Goal: Transaction & Acquisition: Download file/media

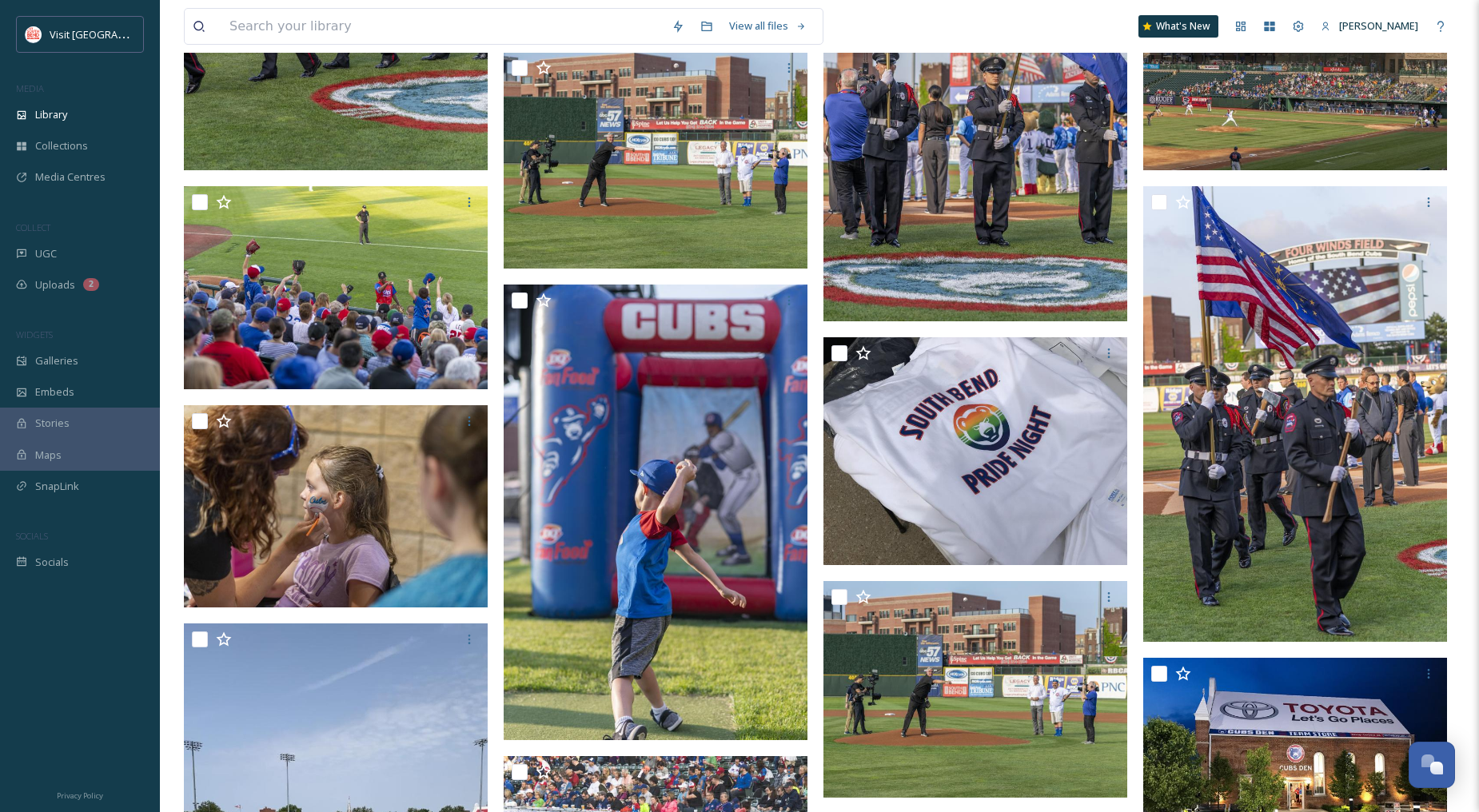
scroll to position [3553, 0]
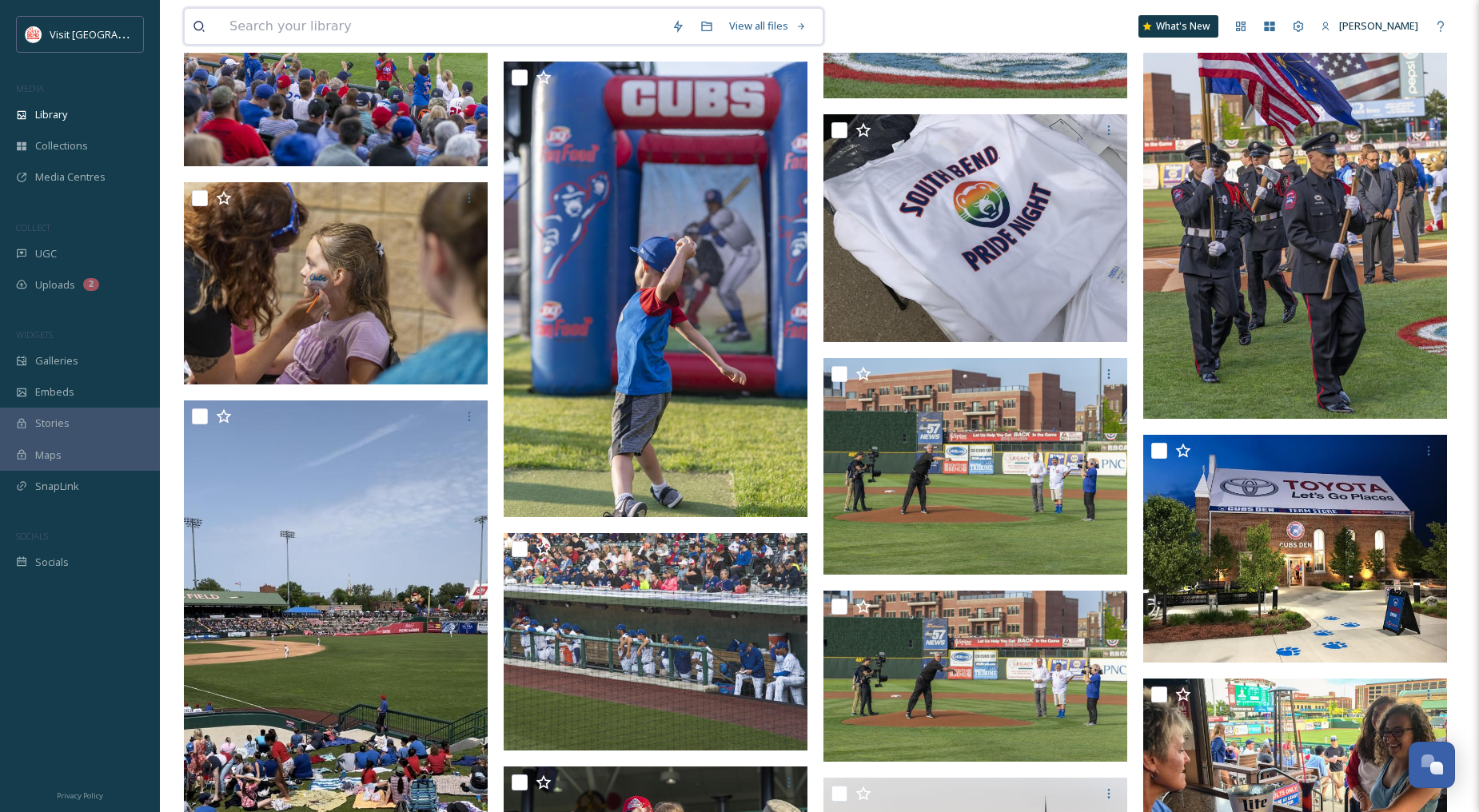
click at [288, 21] on input at bounding box center [443, 26] width 443 height 36
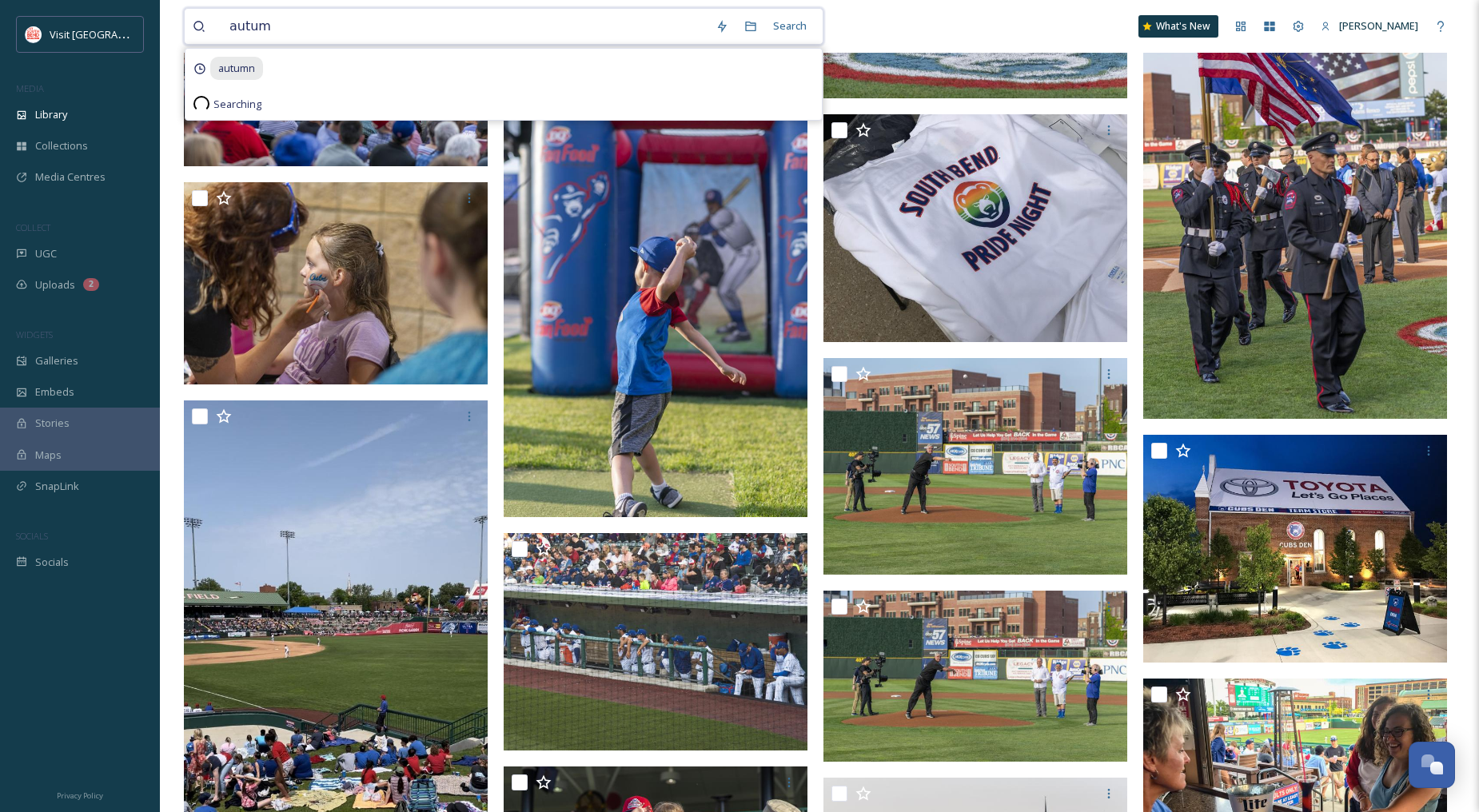
type input "autumn"
click at [800, 19] on div "Search Press Enter to search" at bounding box center [780, 26] width 68 height 31
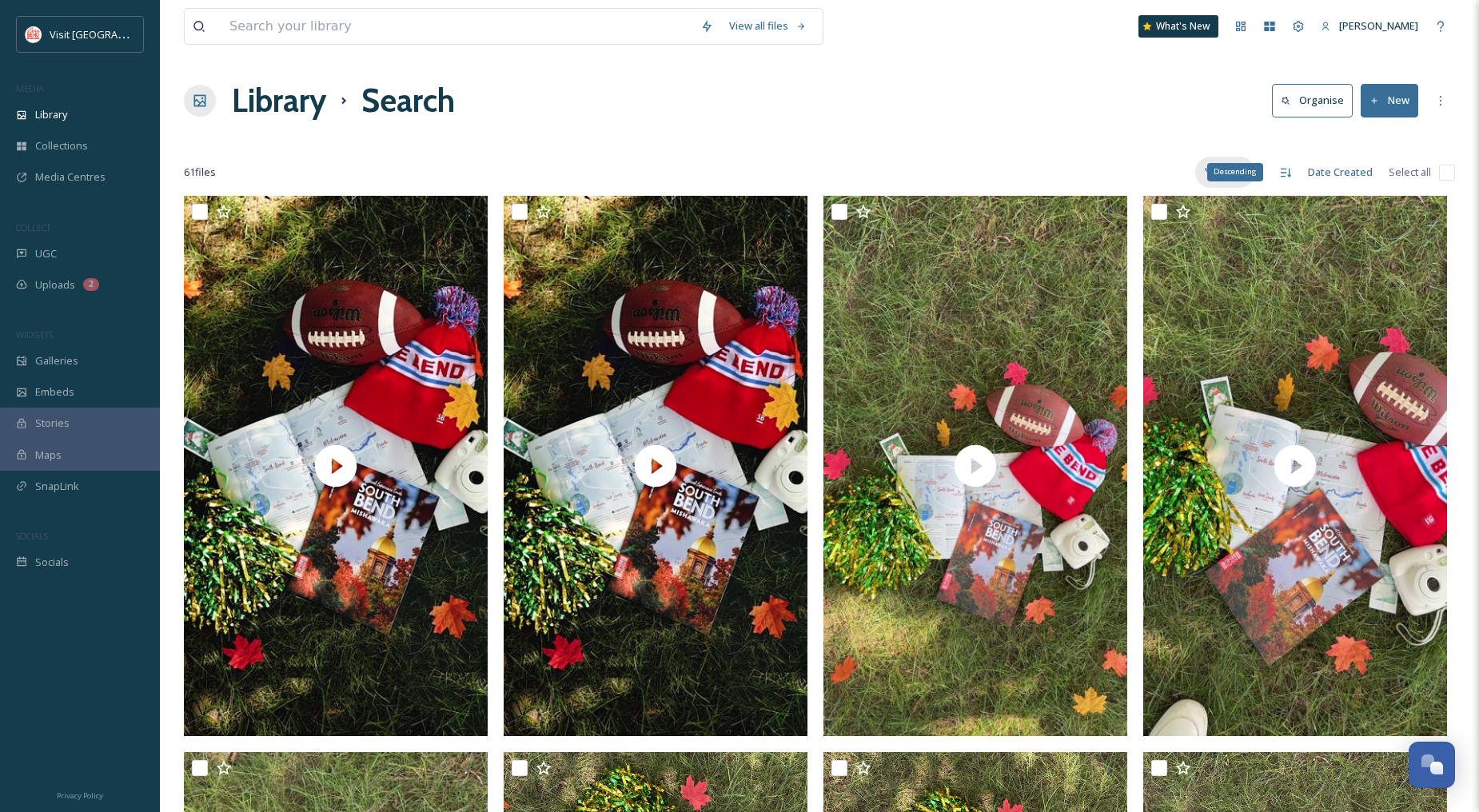
click at [1209, 171] on icon at bounding box center [1208, 172] width 7 height 8
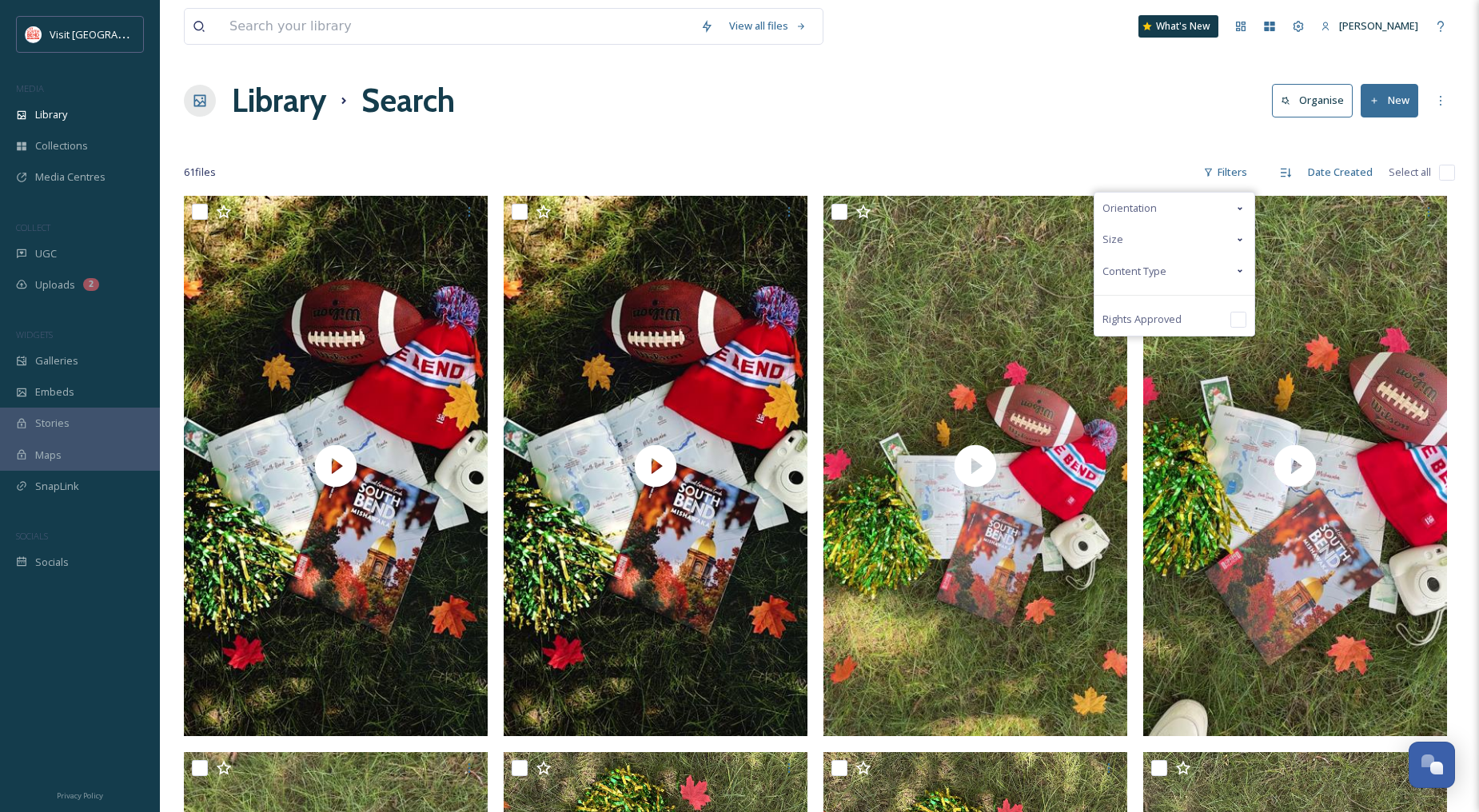
click at [1140, 273] on span "Content Type" at bounding box center [1135, 271] width 64 height 15
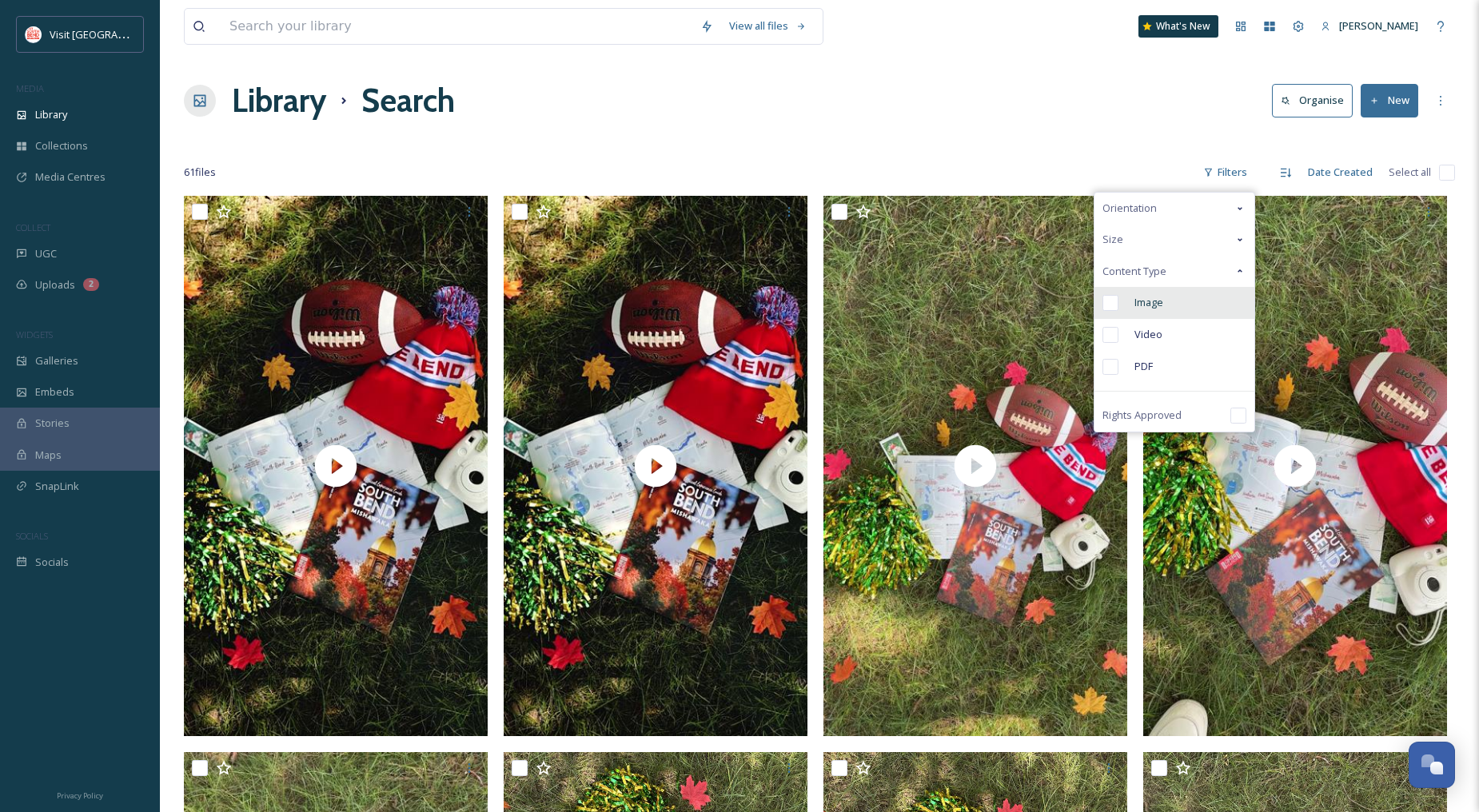
click at [1130, 296] on div "Image" at bounding box center [1175, 302] width 160 height 32
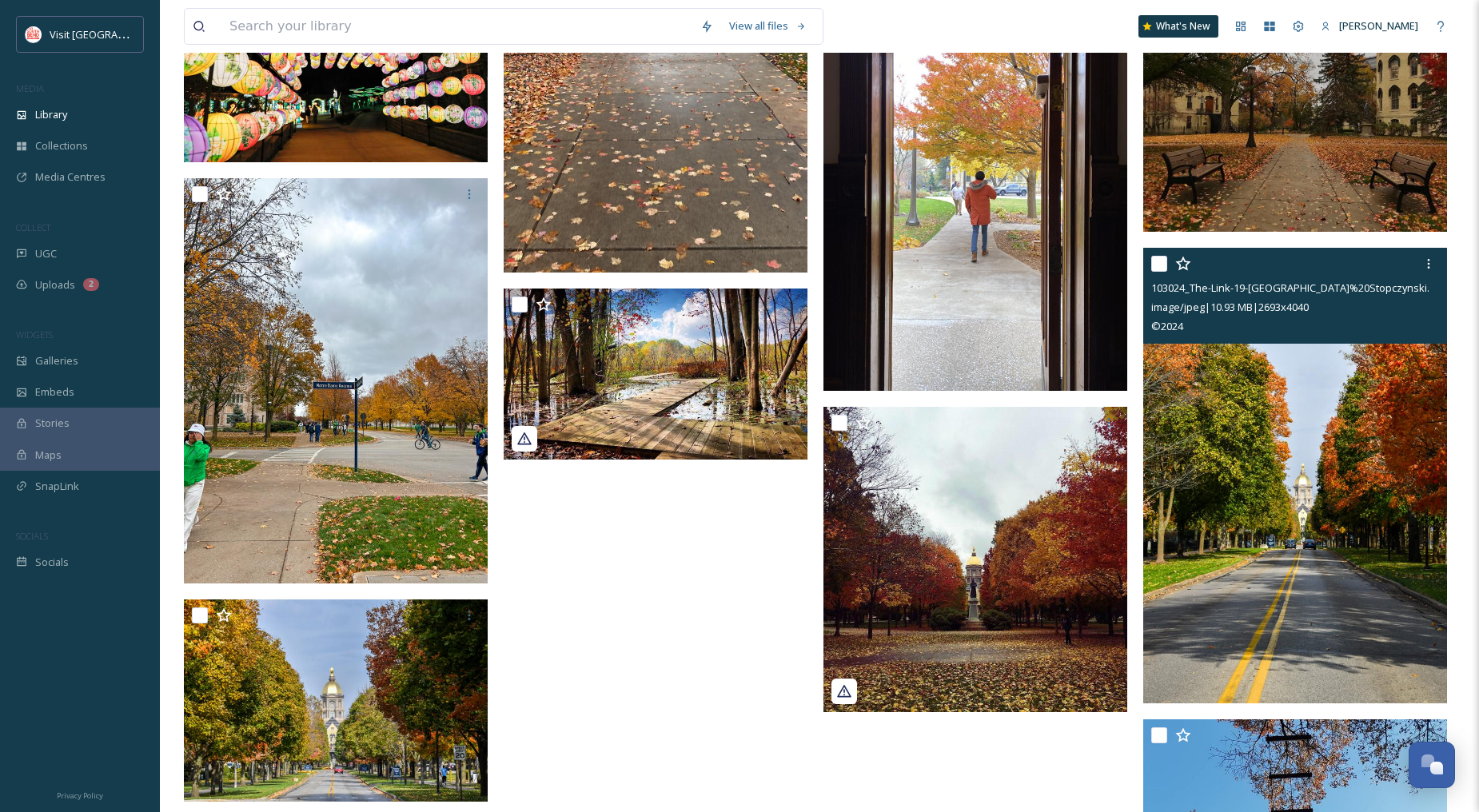
scroll to position [3031, 0]
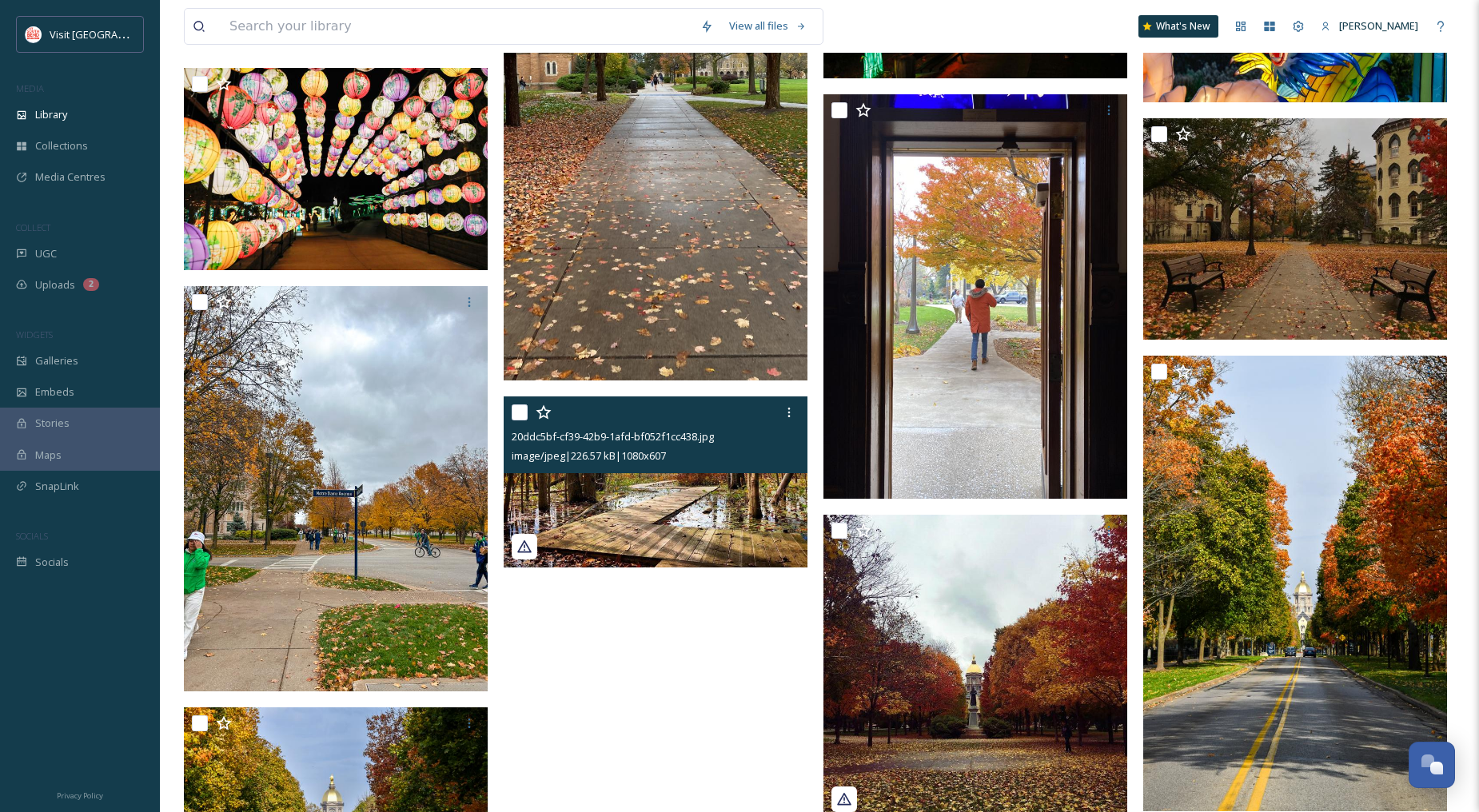
click at [666, 458] on span "image/jpeg | 226.57 kB | 1080 x 607" at bounding box center [589, 455] width 154 height 14
click at [689, 488] on img at bounding box center [656, 481] width 304 height 170
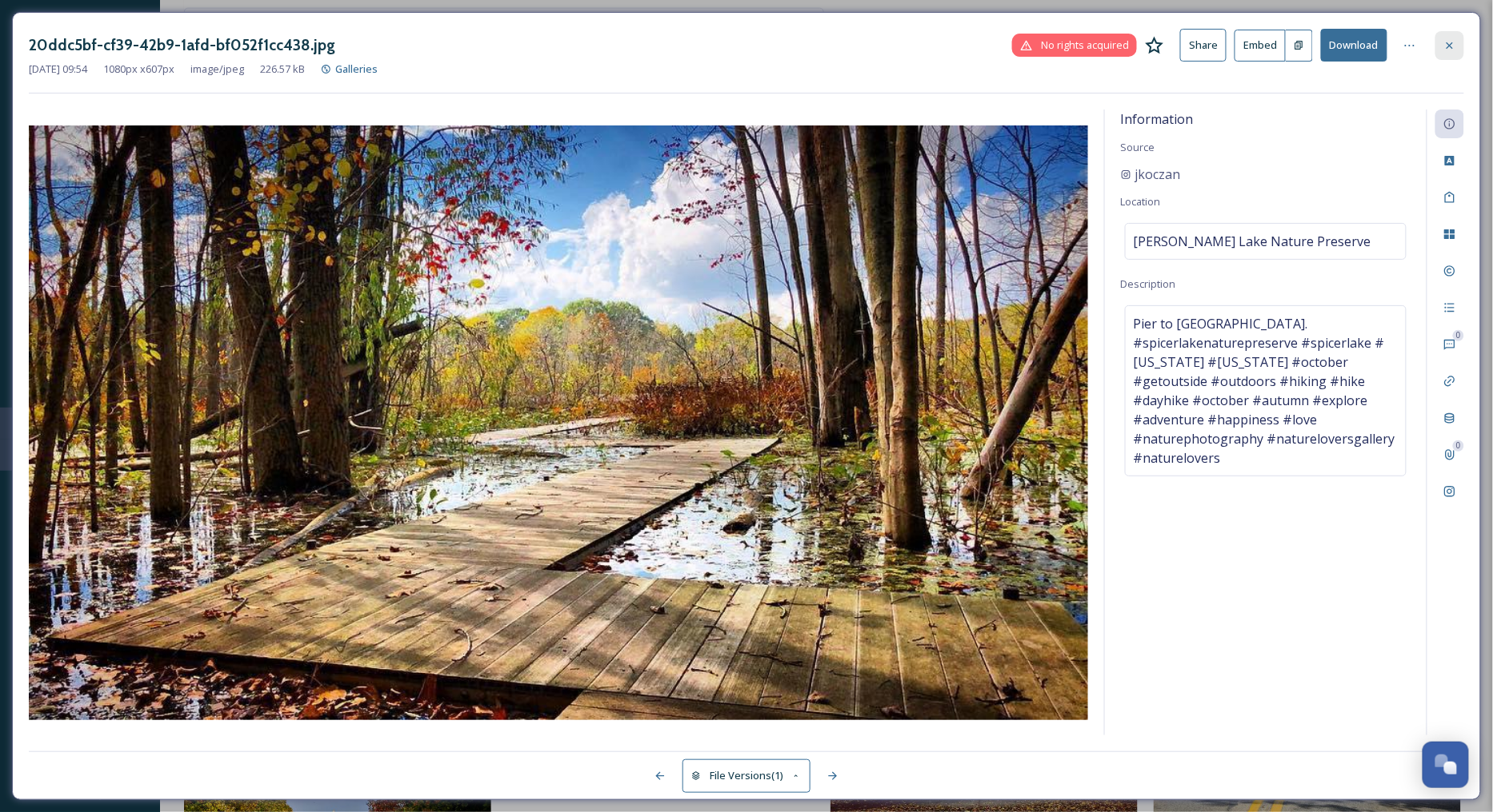
click at [1451, 46] on icon at bounding box center [1449, 44] width 7 height 7
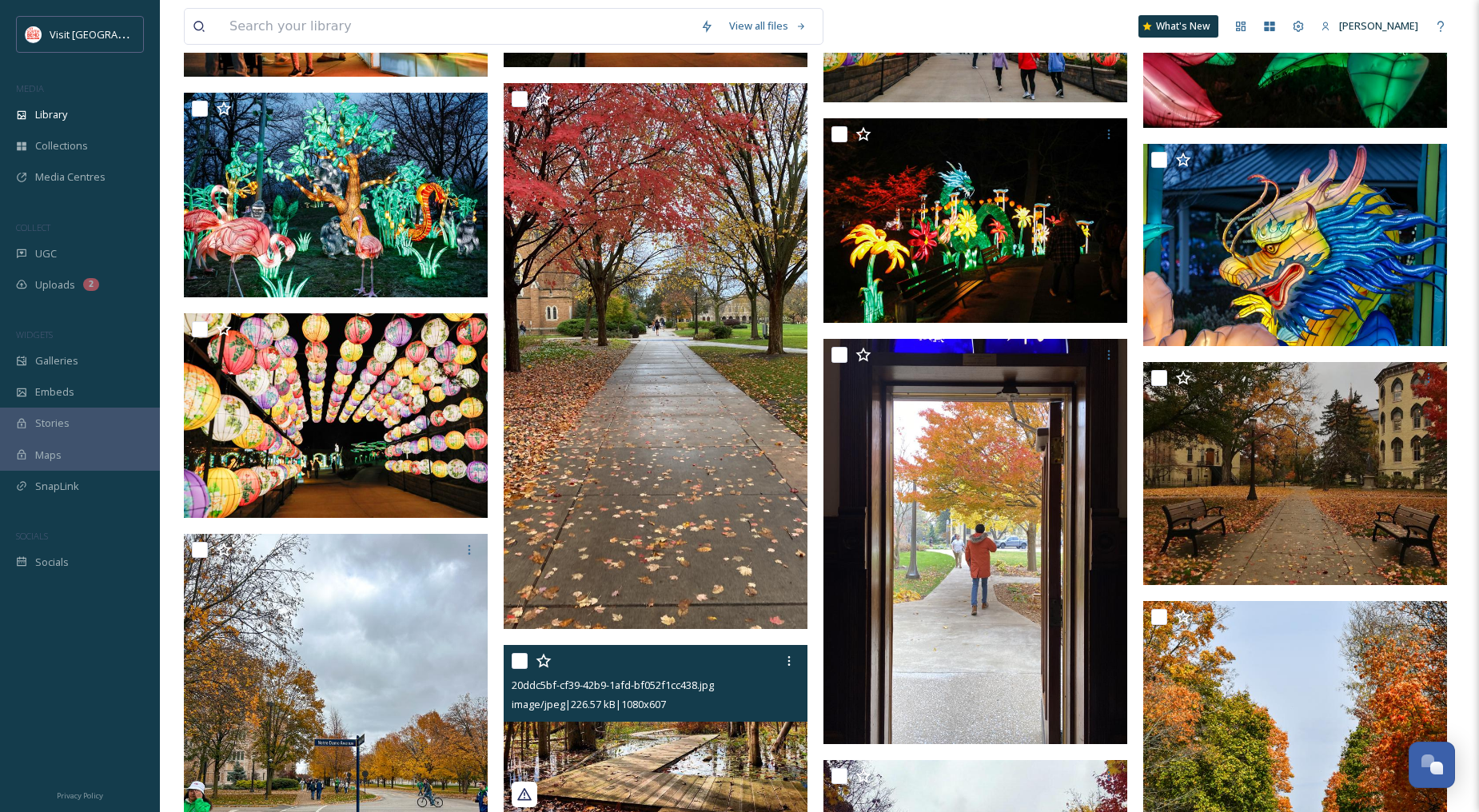
scroll to position [2409, 0]
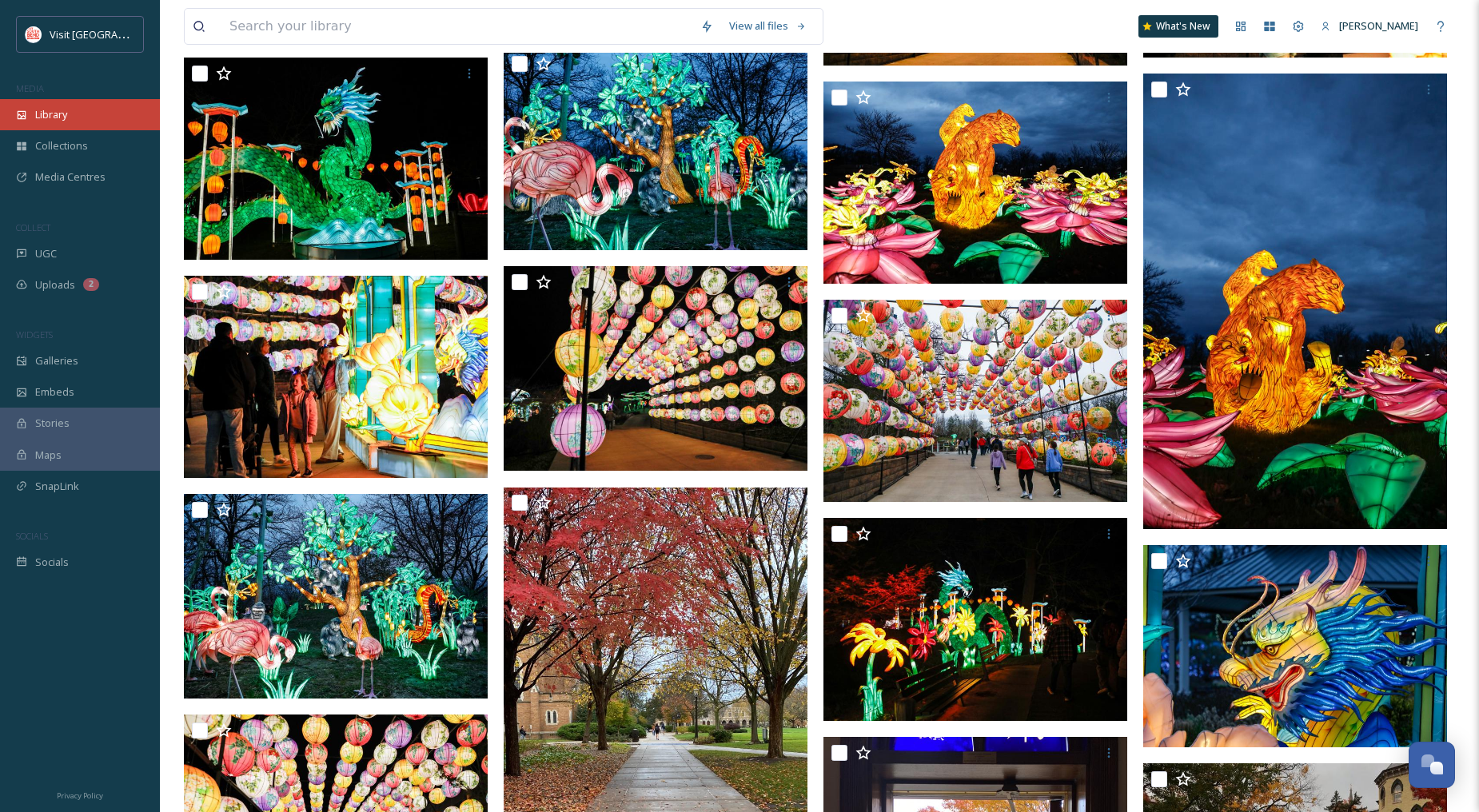
click at [48, 112] on span "Library" at bounding box center [51, 114] width 32 height 15
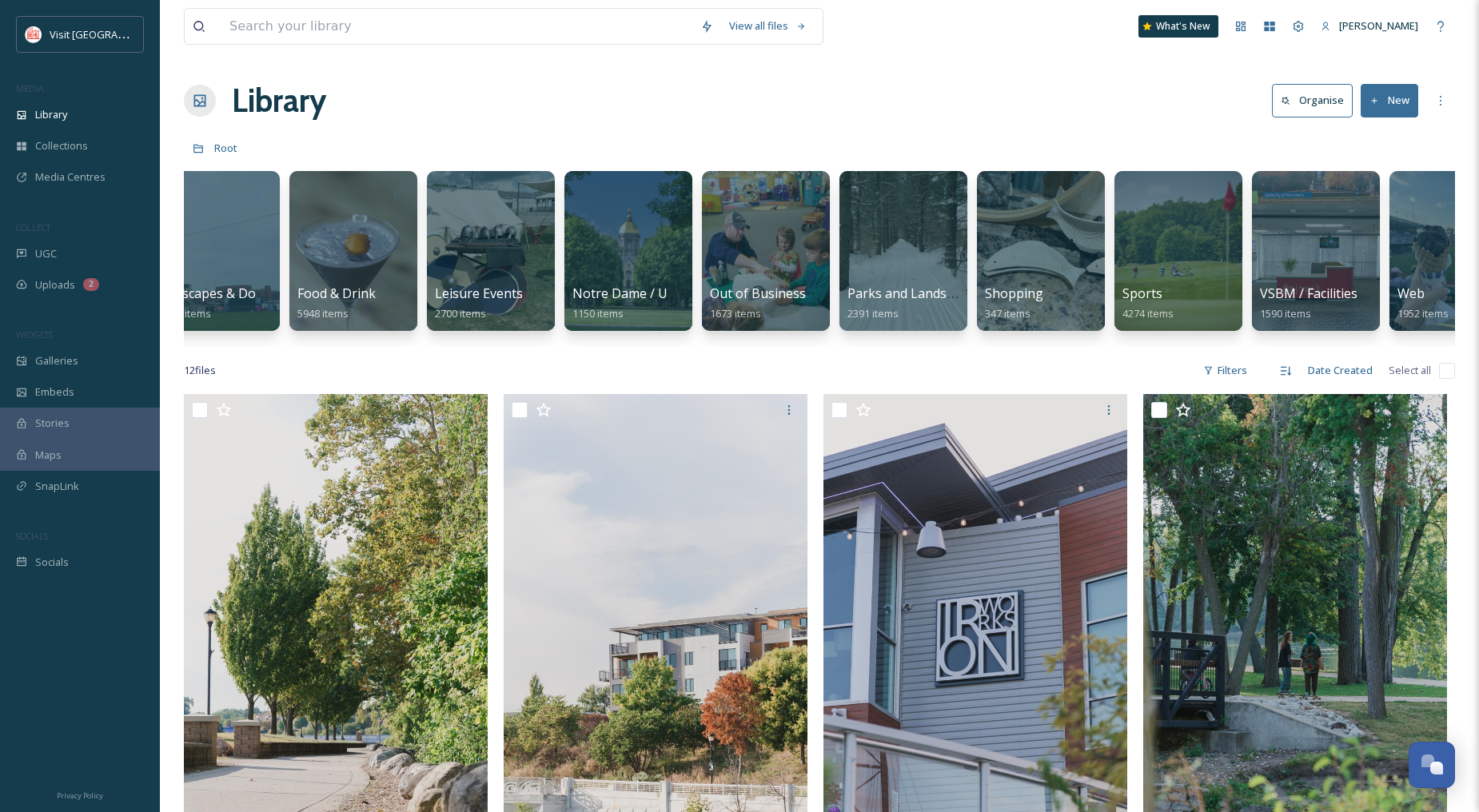
scroll to position [0, 649]
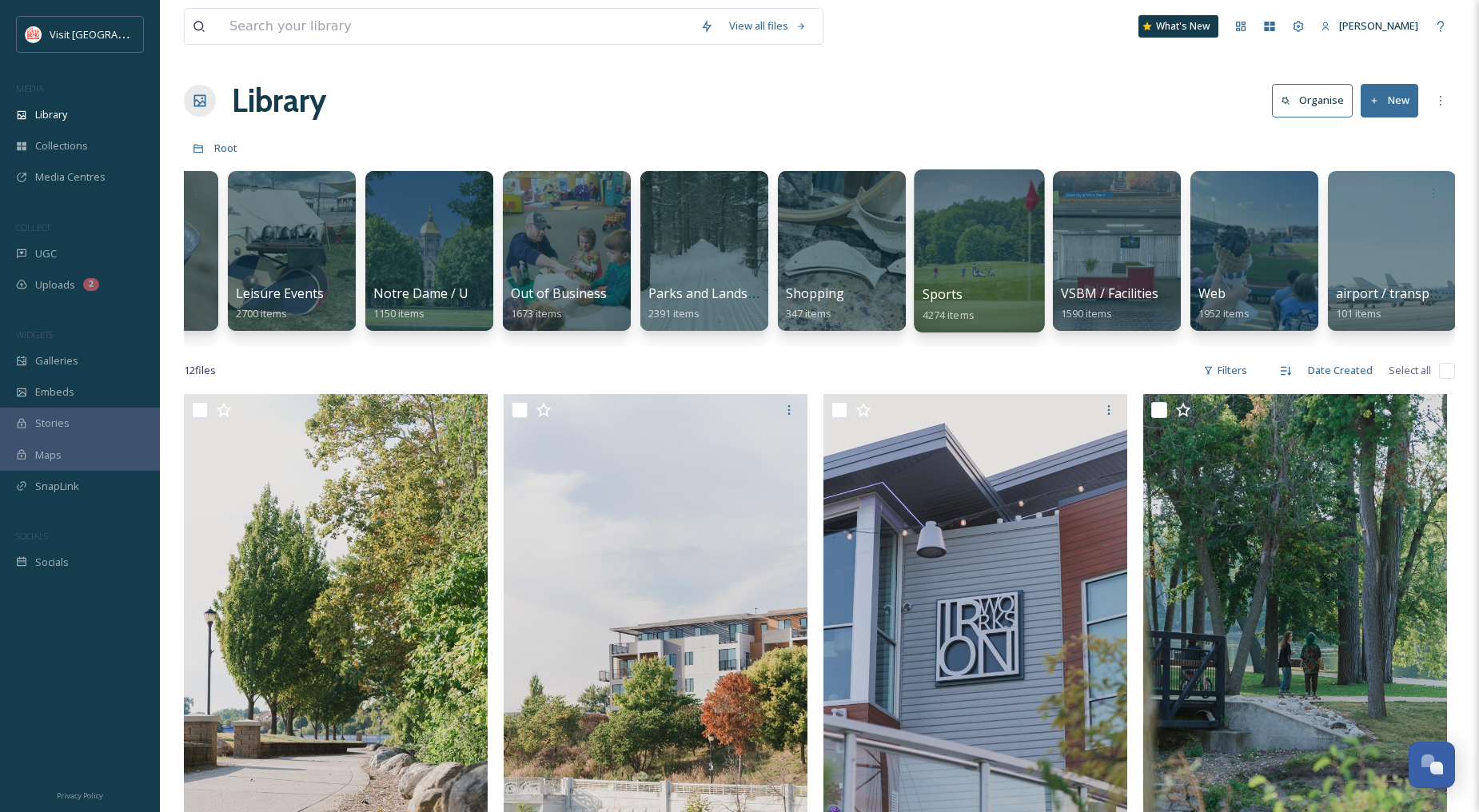
click at [1025, 288] on div "Sports 4274 items" at bounding box center [980, 305] width 115 height 40
click at [989, 250] on div at bounding box center [979, 251] width 130 height 164
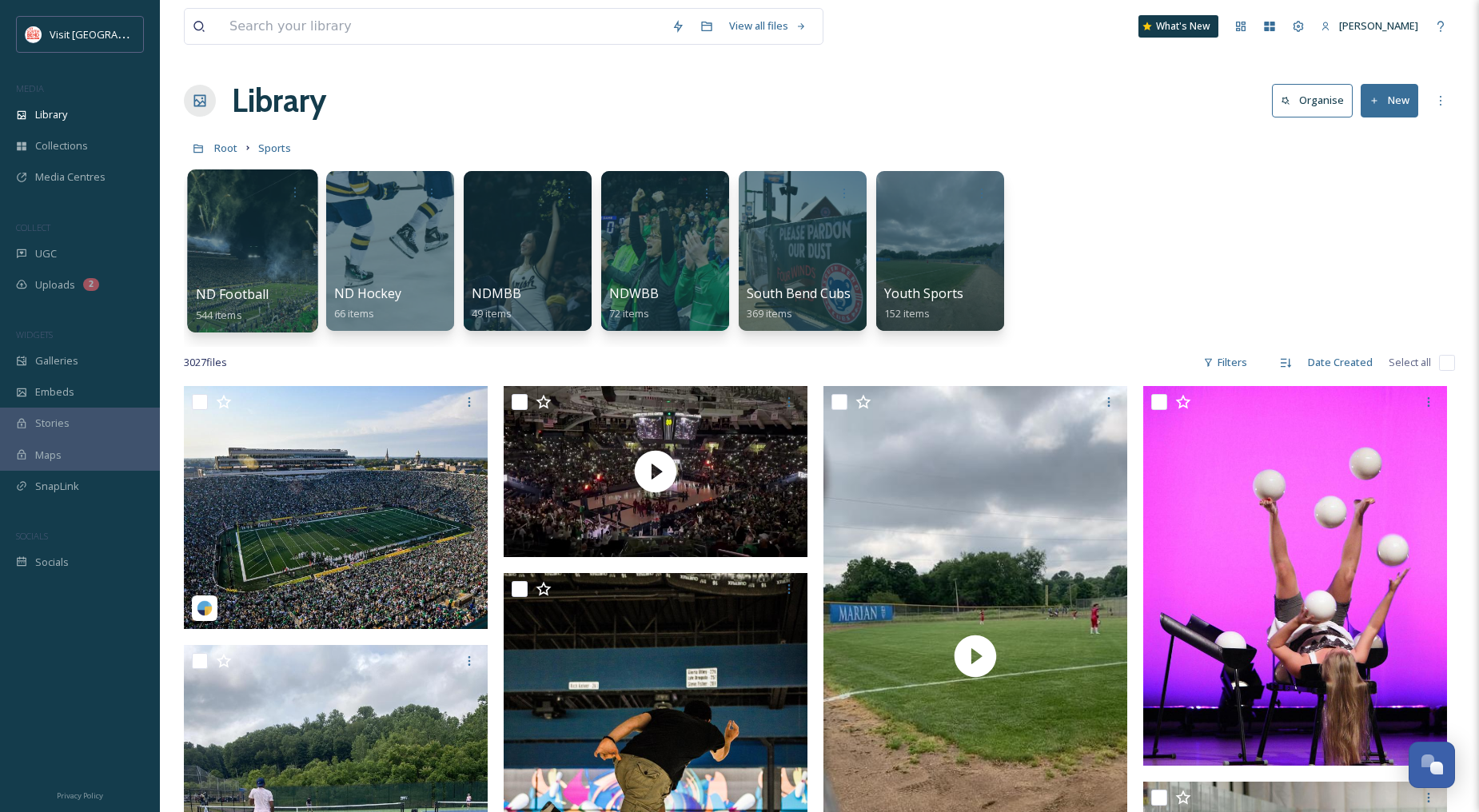
click at [292, 245] on div at bounding box center [251, 251] width 130 height 164
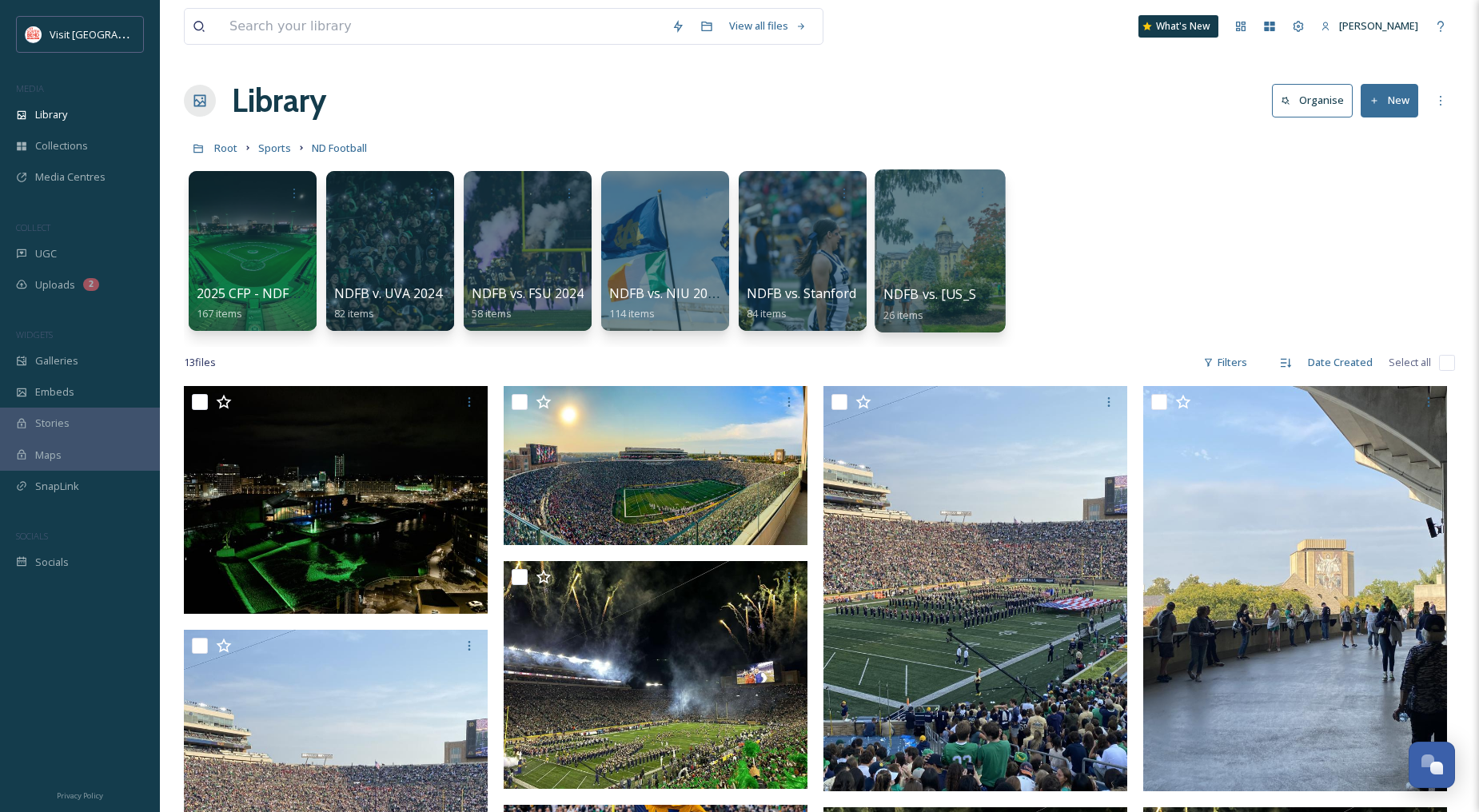
click at [953, 277] on div at bounding box center [939, 251] width 130 height 164
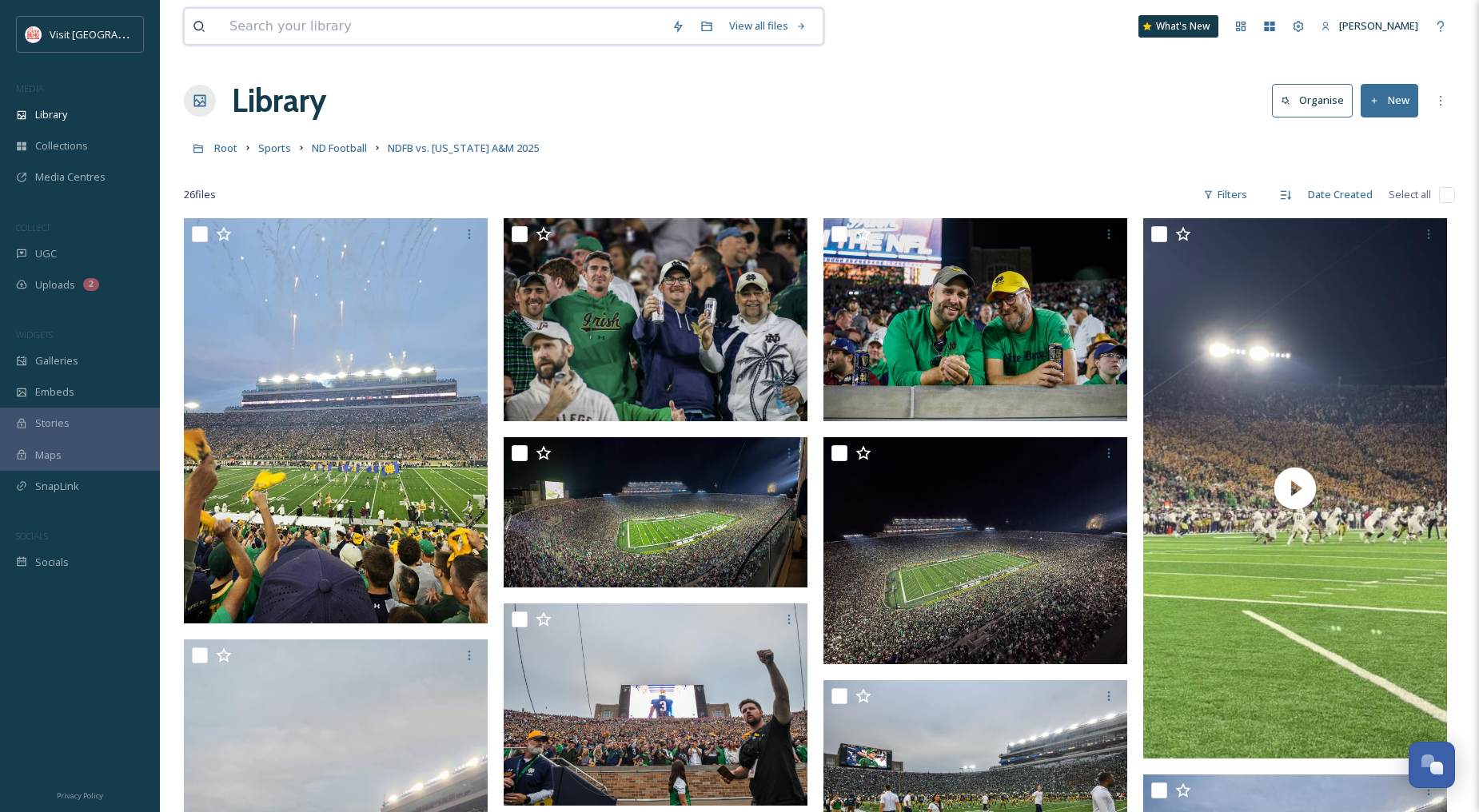
click at [346, 36] on input at bounding box center [443, 26] width 443 height 36
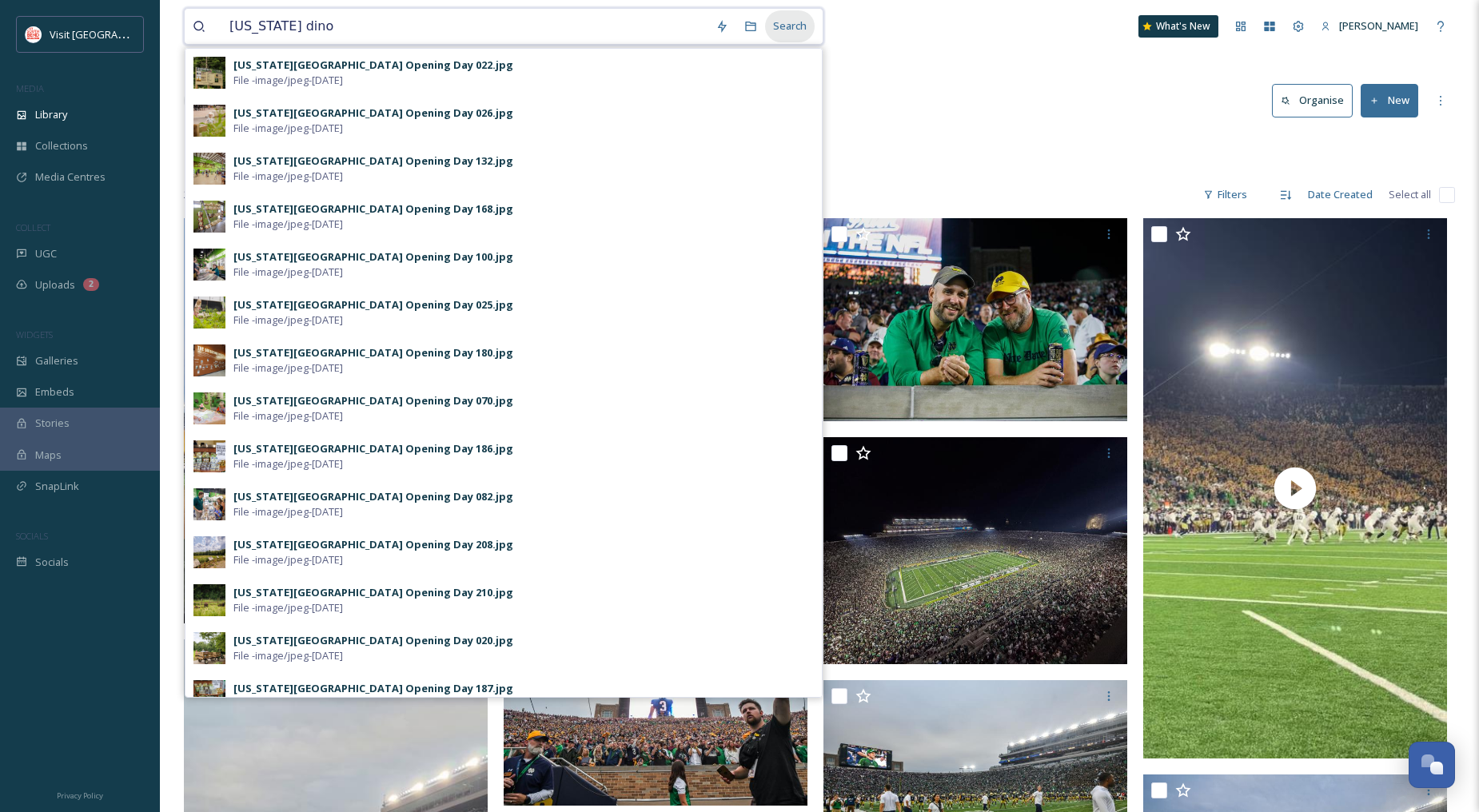
type input "[US_STATE] dino"
click at [792, 27] on div "Search" at bounding box center [790, 26] width 50 height 31
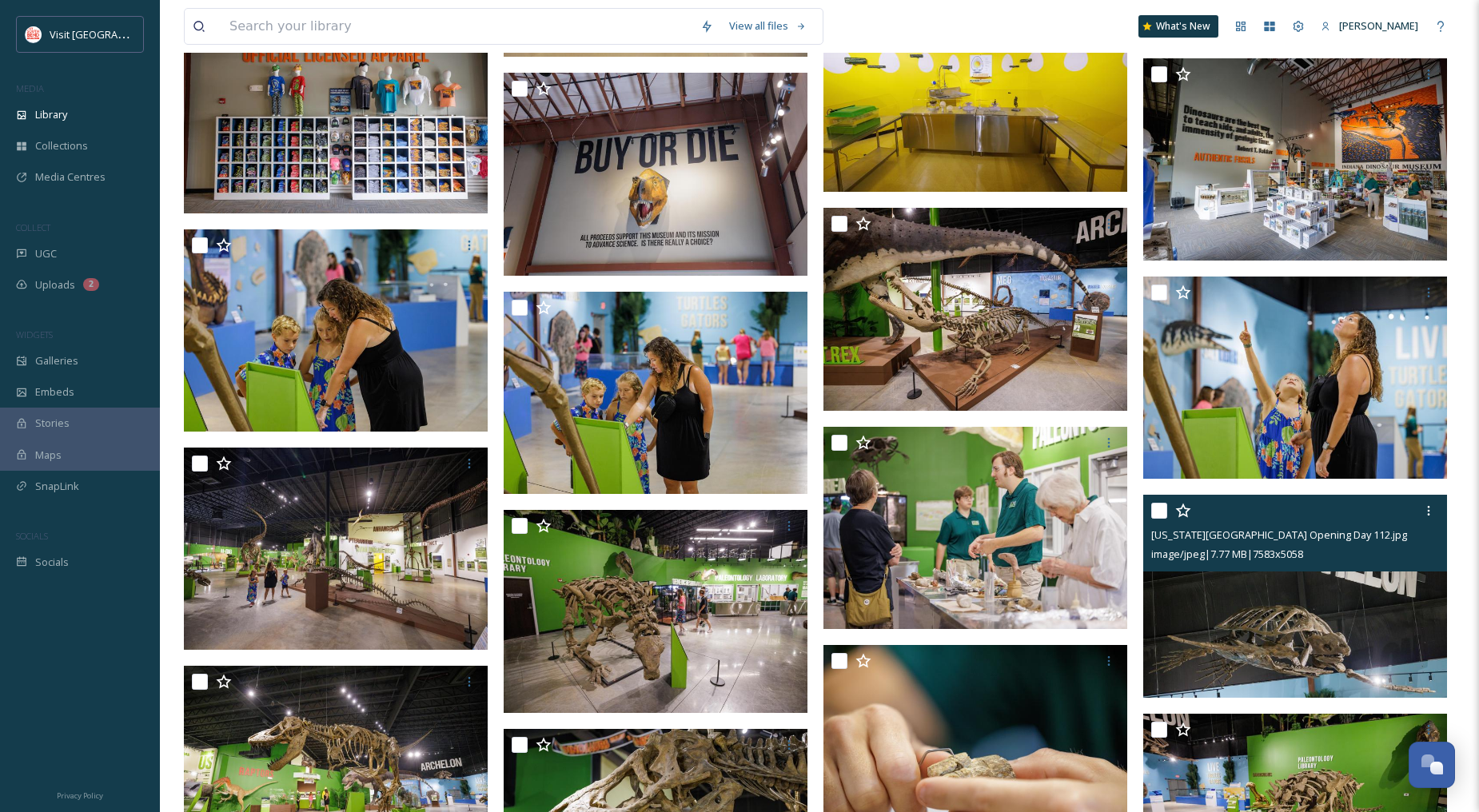
scroll to position [6040, 0]
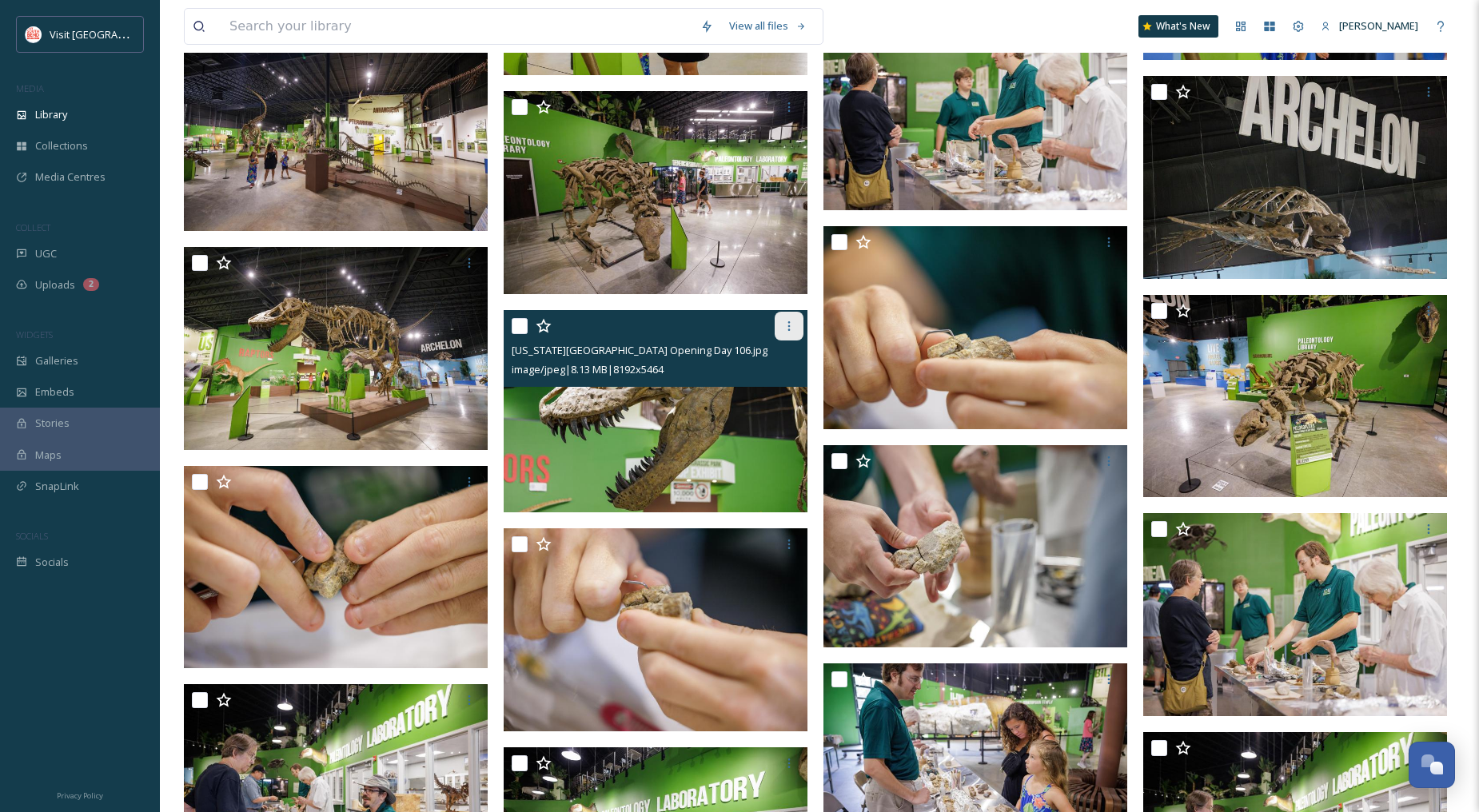
click at [796, 329] on div at bounding box center [789, 326] width 29 height 29
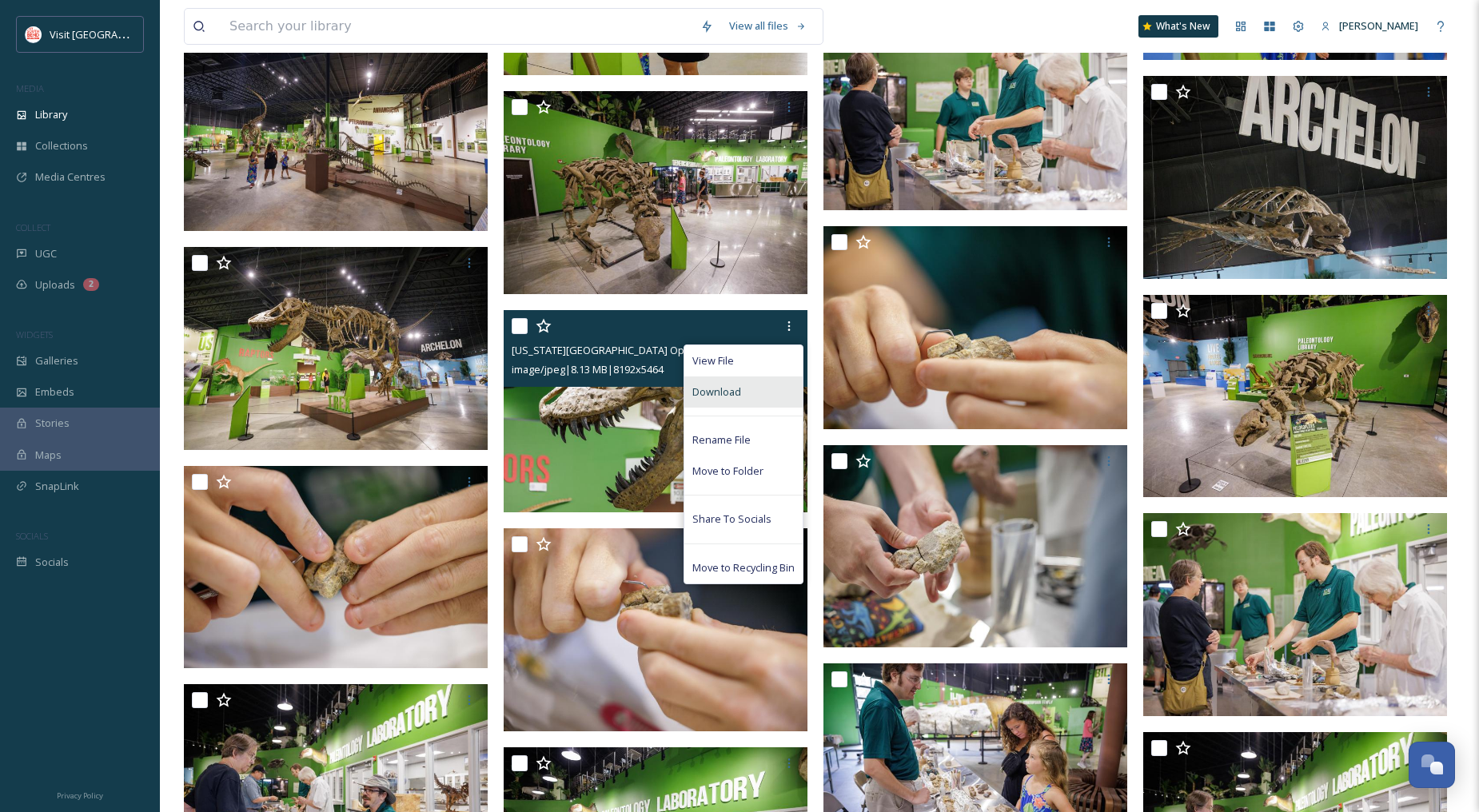
click at [755, 379] on div "Download" at bounding box center [743, 392] width 118 height 31
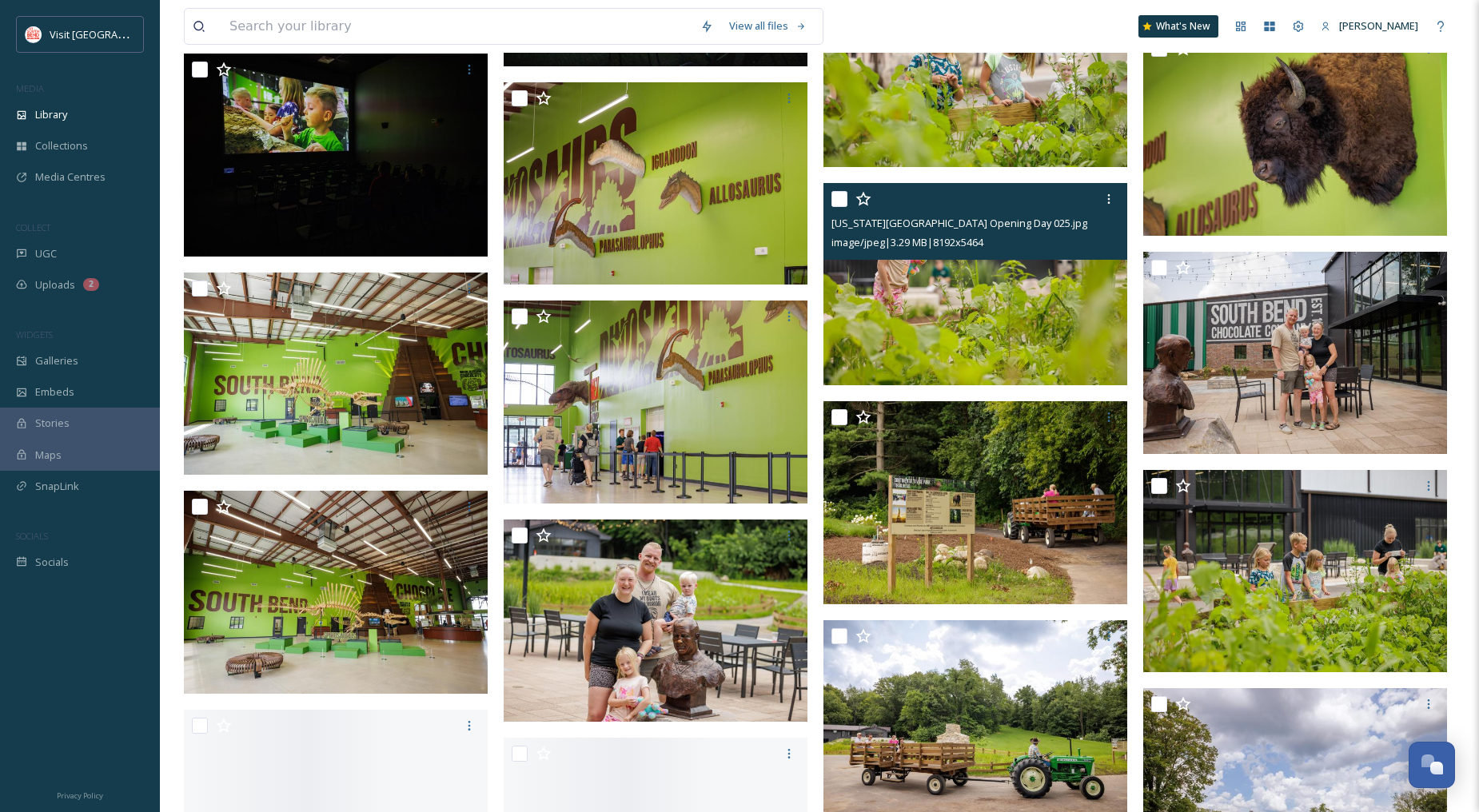
scroll to position [10570, 0]
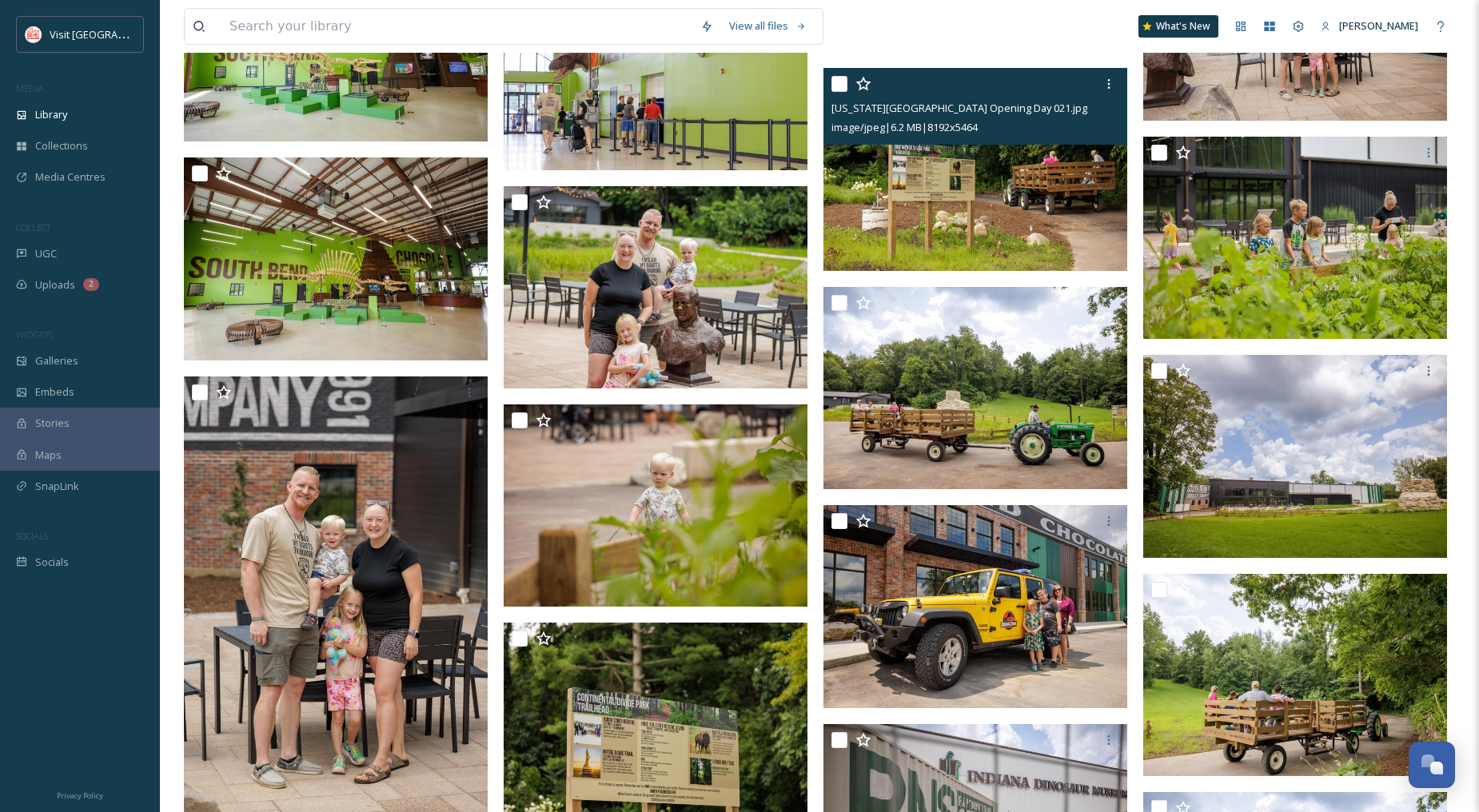
click at [1053, 225] on img at bounding box center [976, 169] width 304 height 203
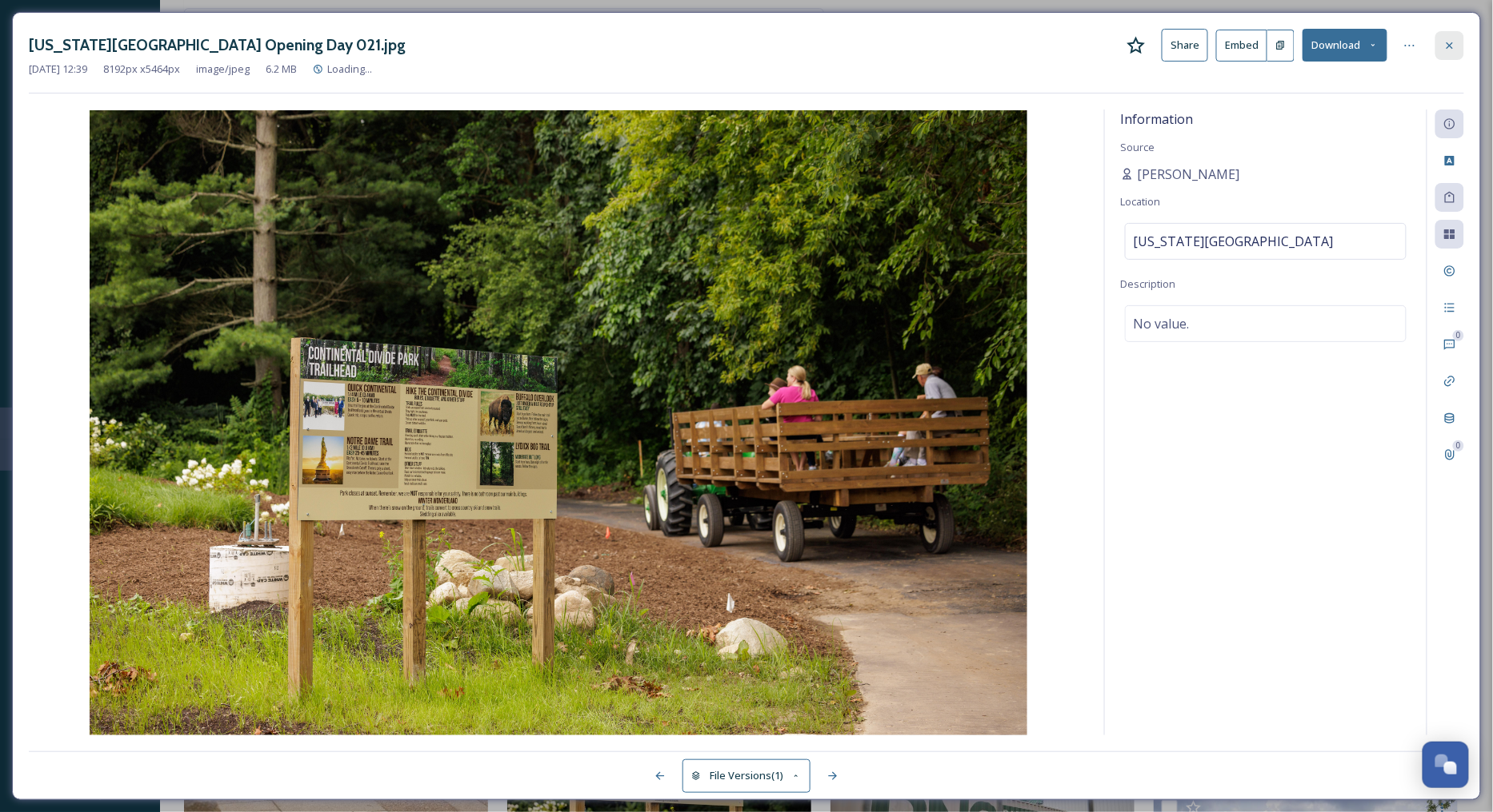
click at [1462, 45] on div at bounding box center [1450, 45] width 29 height 29
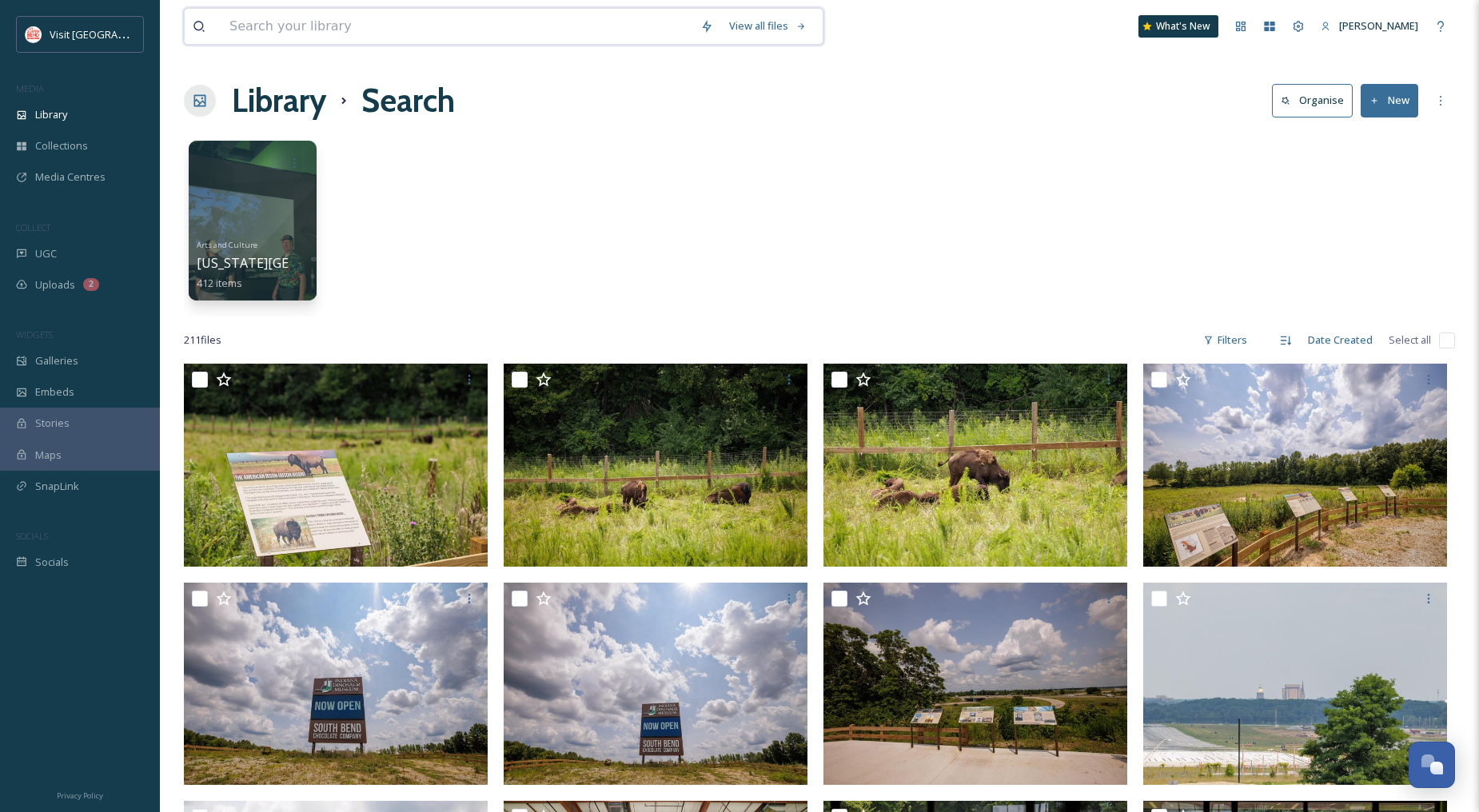
click at [360, 40] on input at bounding box center [456, 26] width 471 height 36
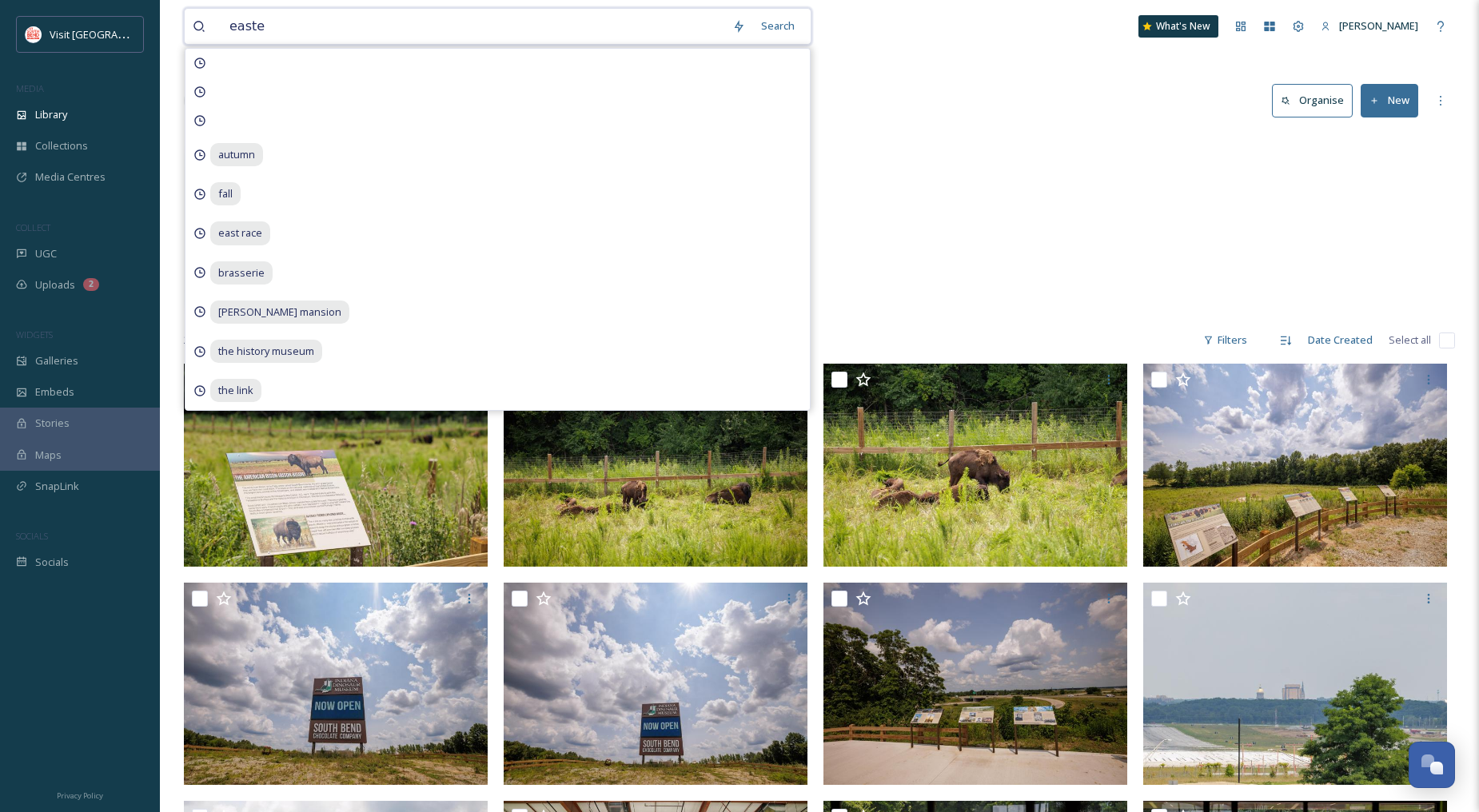
type input "[DATE]"
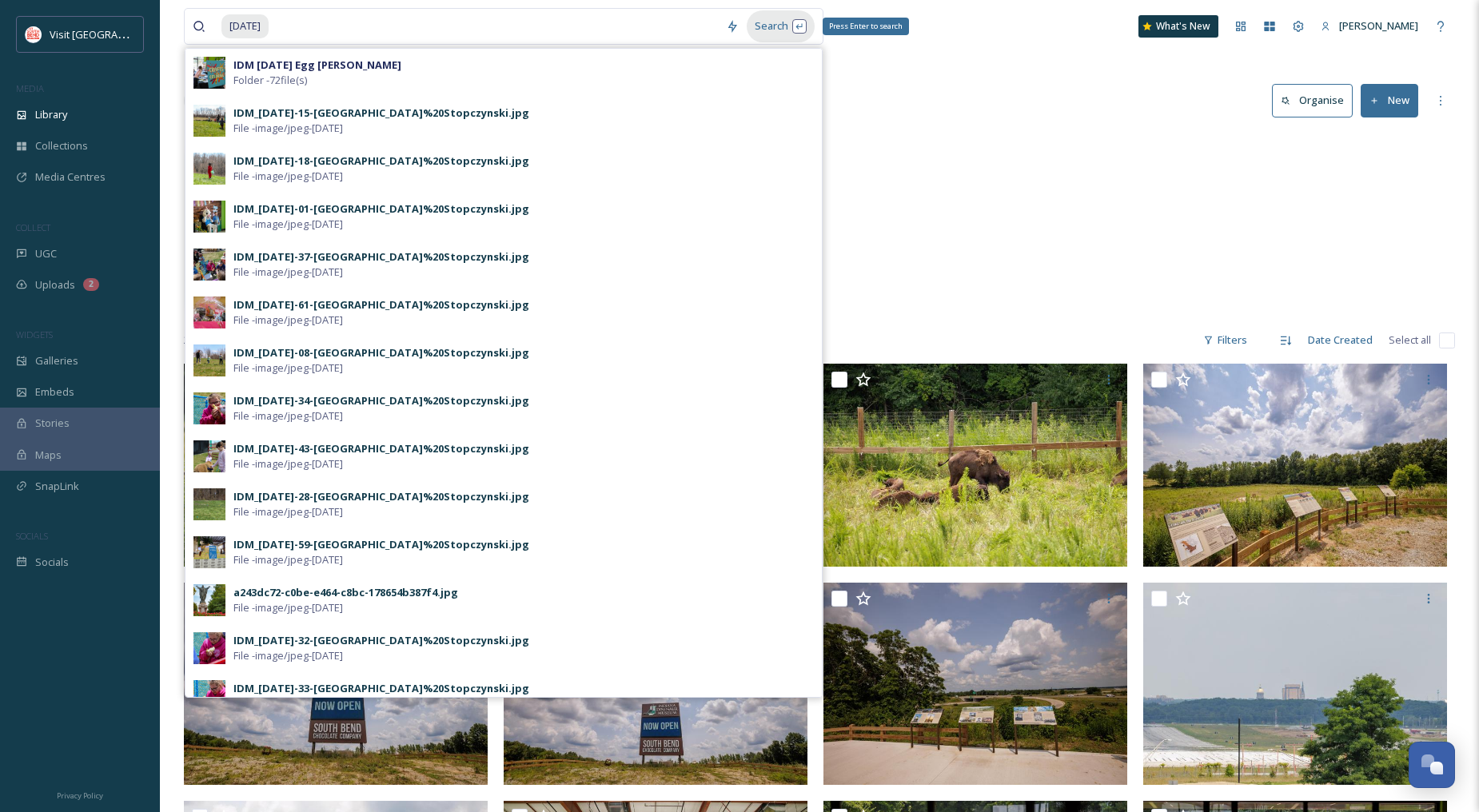
click at [769, 21] on div "Search Press Enter to search" at bounding box center [780, 26] width 68 height 31
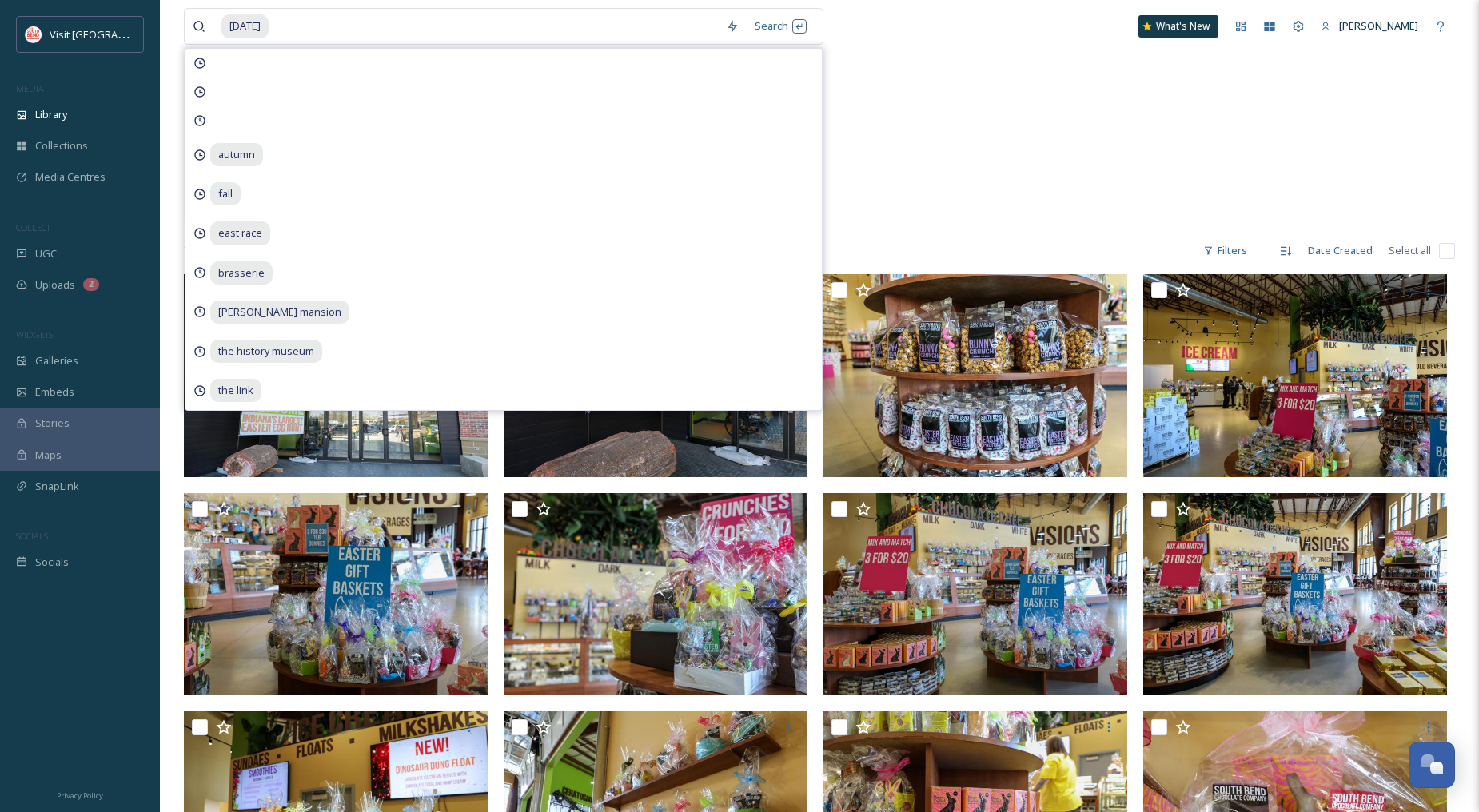
scroll to position [532, 0]
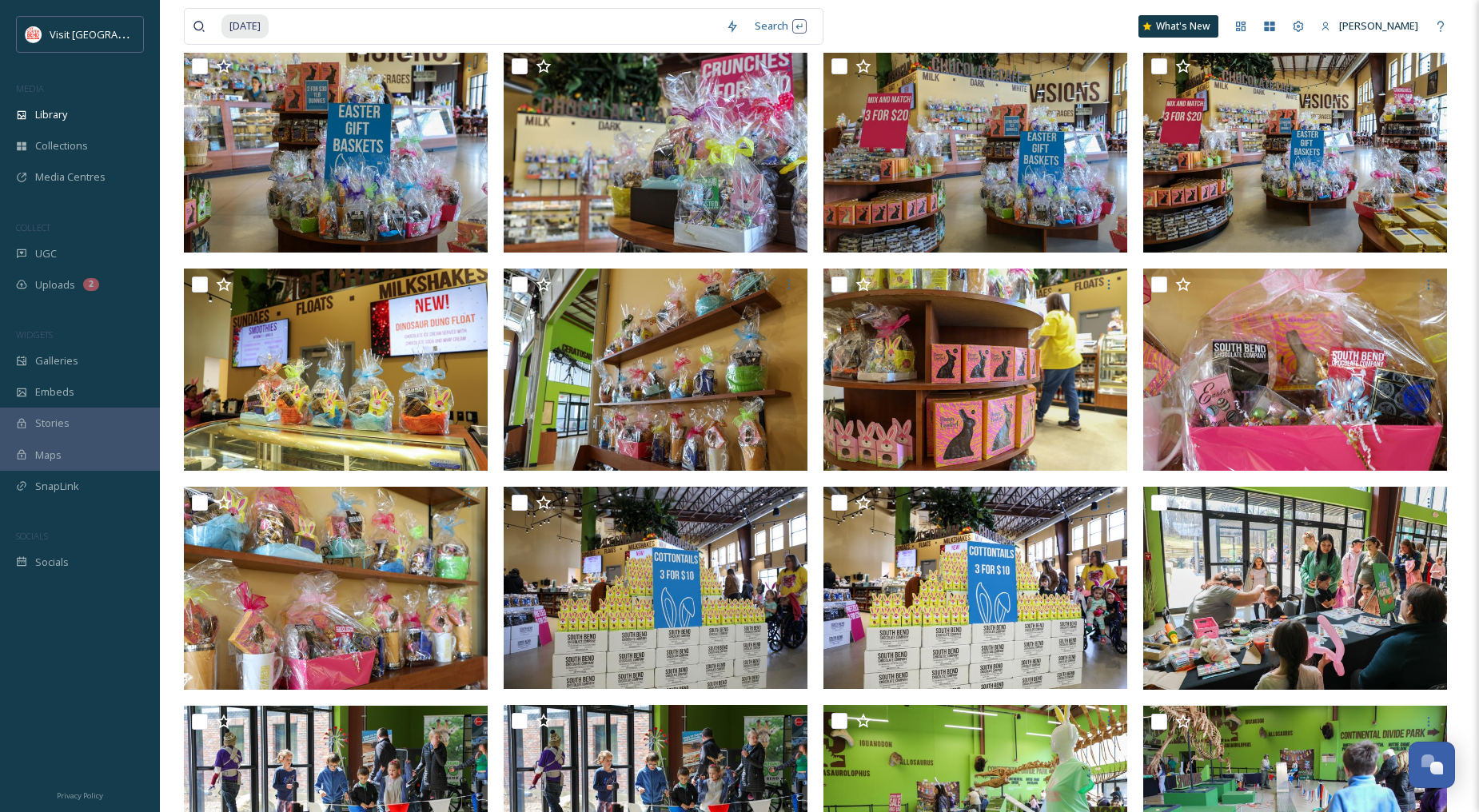
click at [986, 36] on div "[DATE] Search What's [GEOGRAPHIC_DATA][PERSON_NAME]" at bounding box center [819, 26] width 1271 height 53
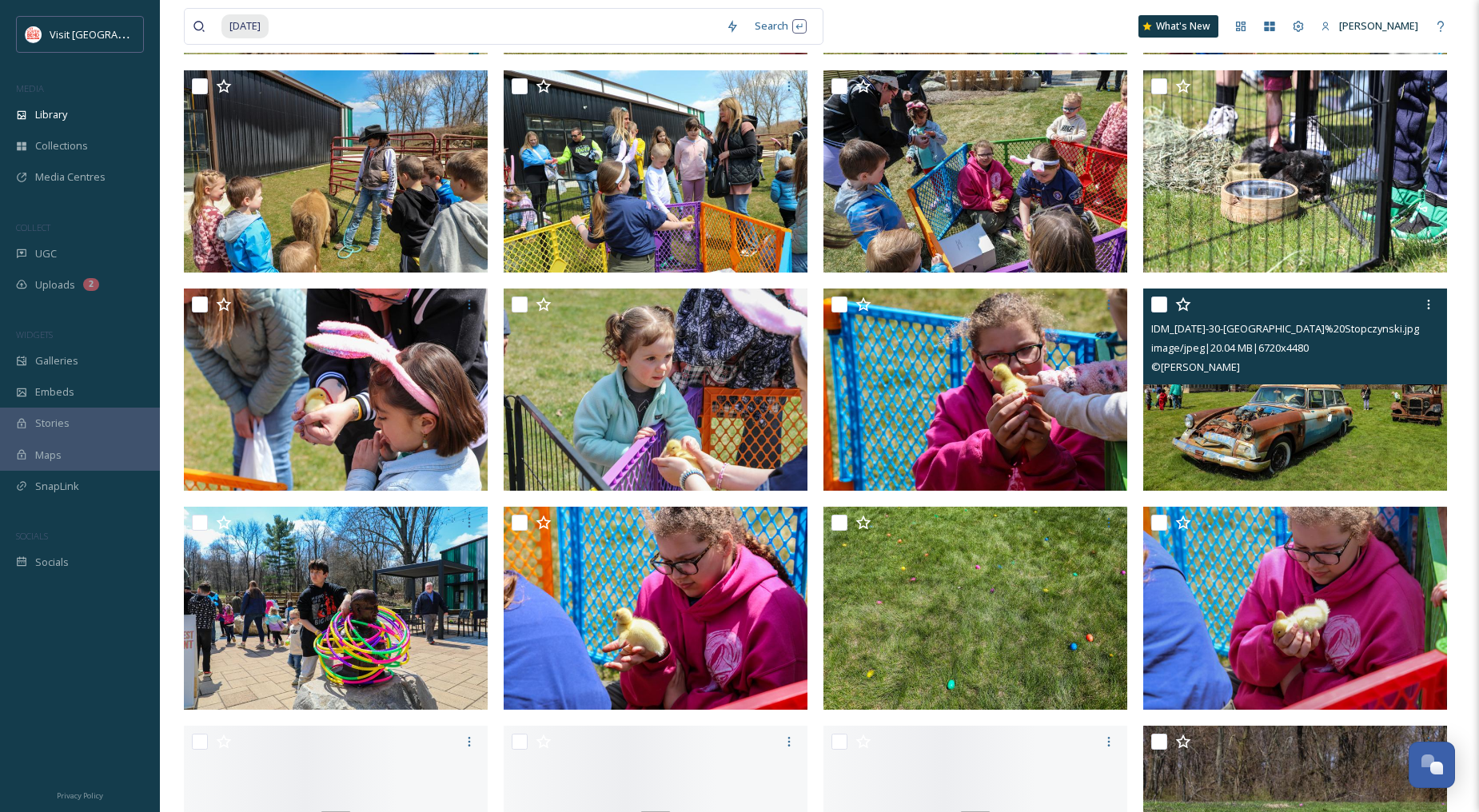
scroll to position [2043, 0]
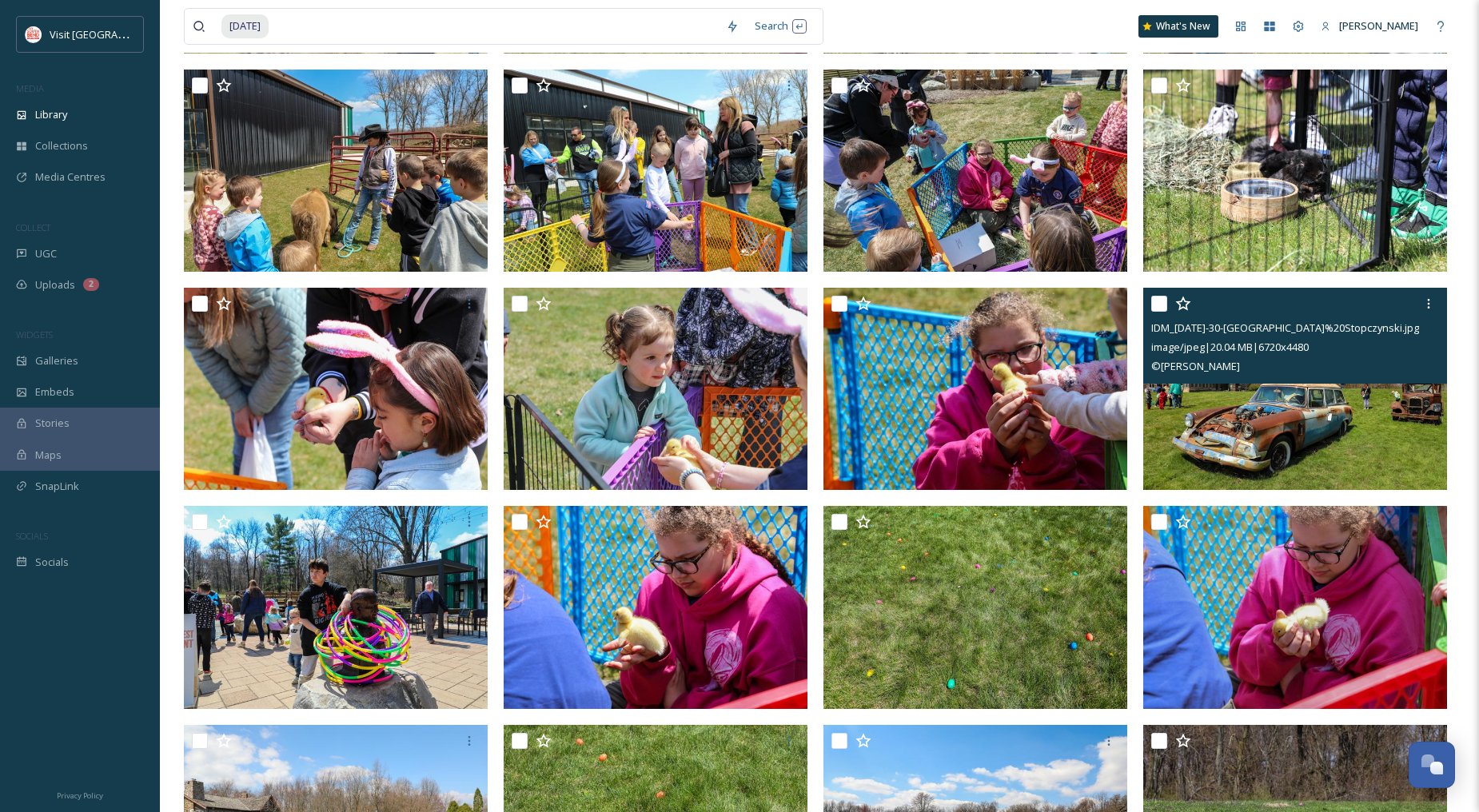
click at [1293, 401] on img at bounding box center [1295, 389] width 304 height 203
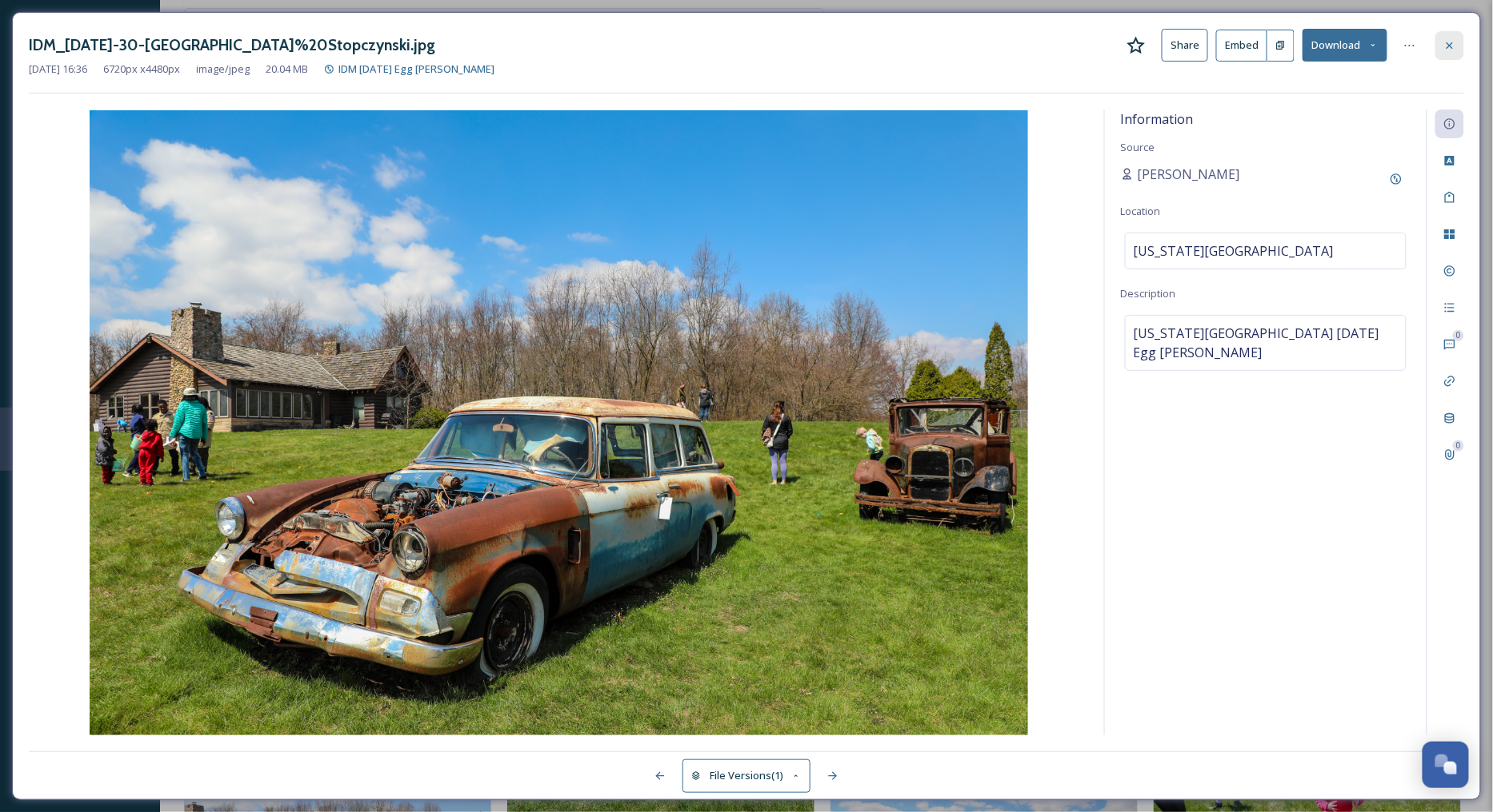
click at [1449, 36] on div at bounding box center [1450, 45] width 29 height 29
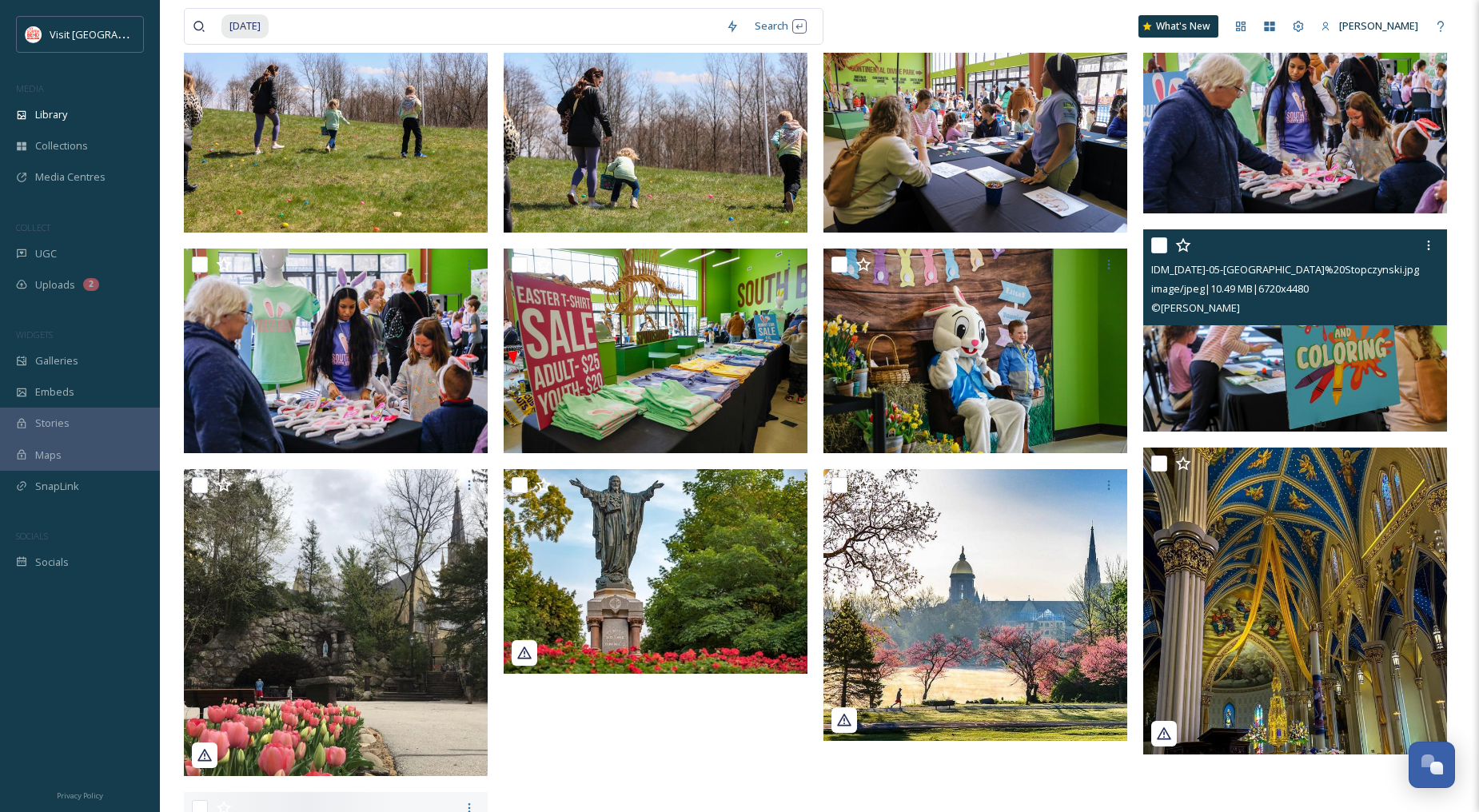
scroll to position [4067, 0]
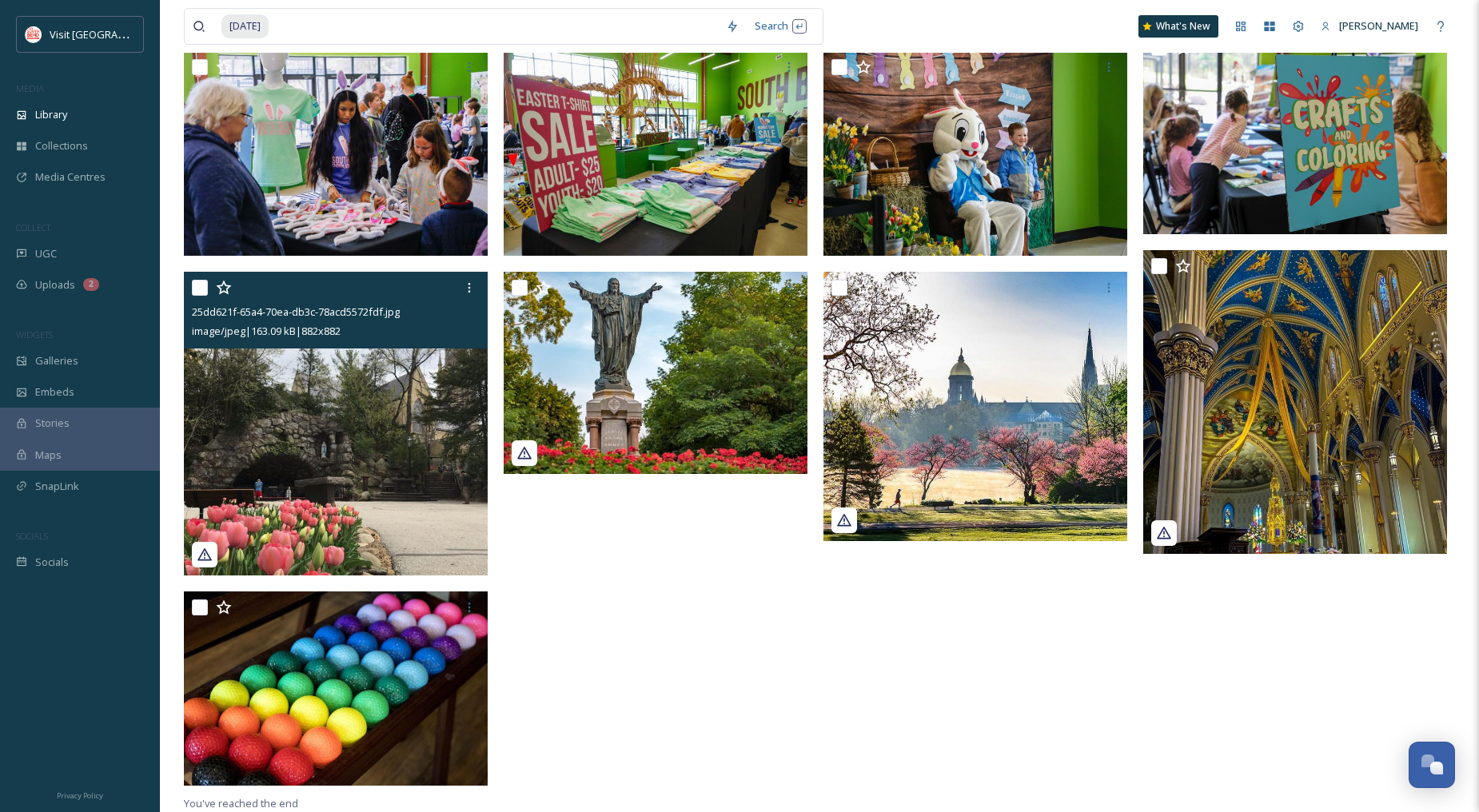
click at [203, 284] on input "checkbox" at bounding box center [199, 288] width 16 height 16
checkbox input "true"
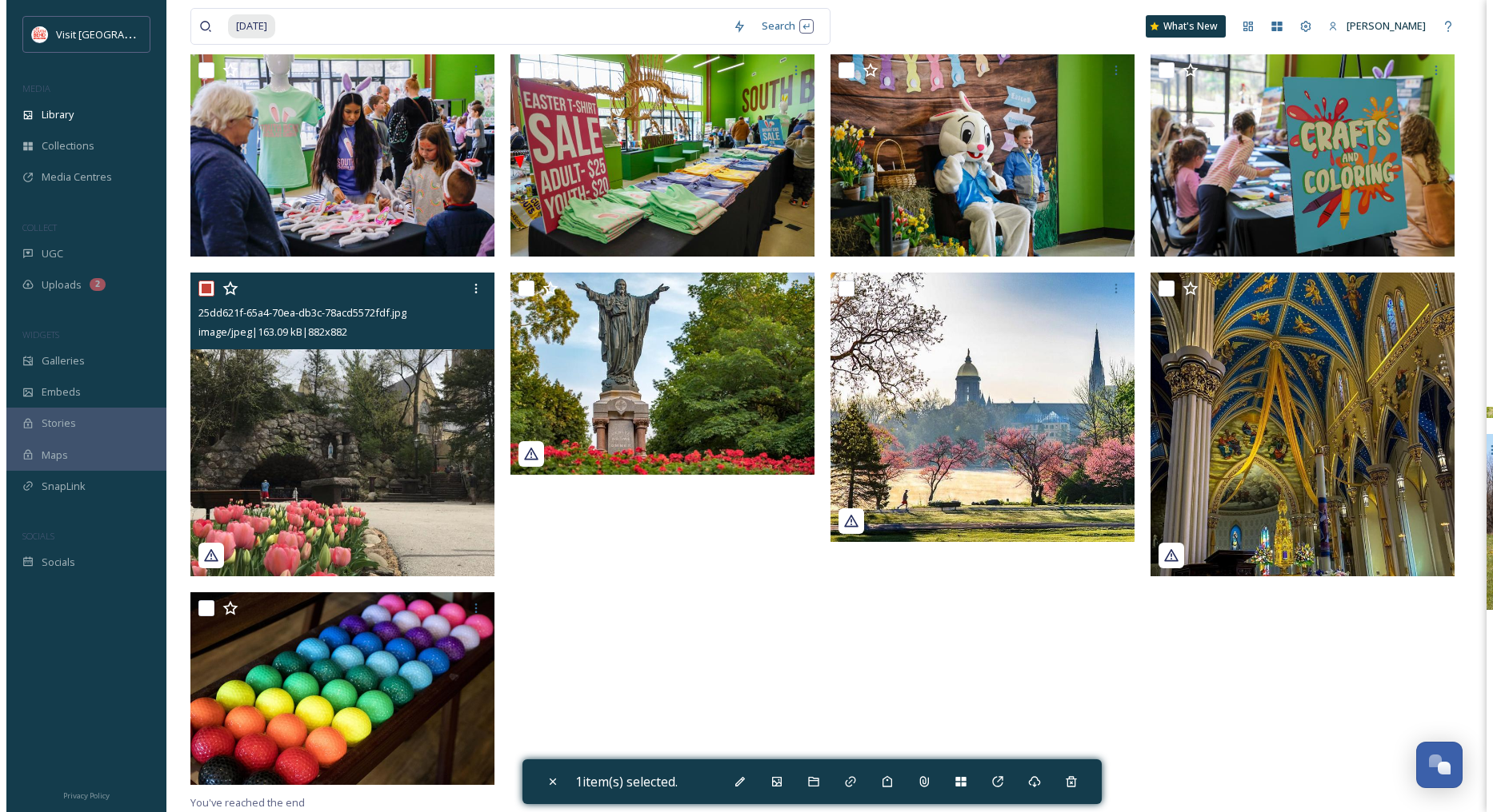
scroll to position [4023, 0]
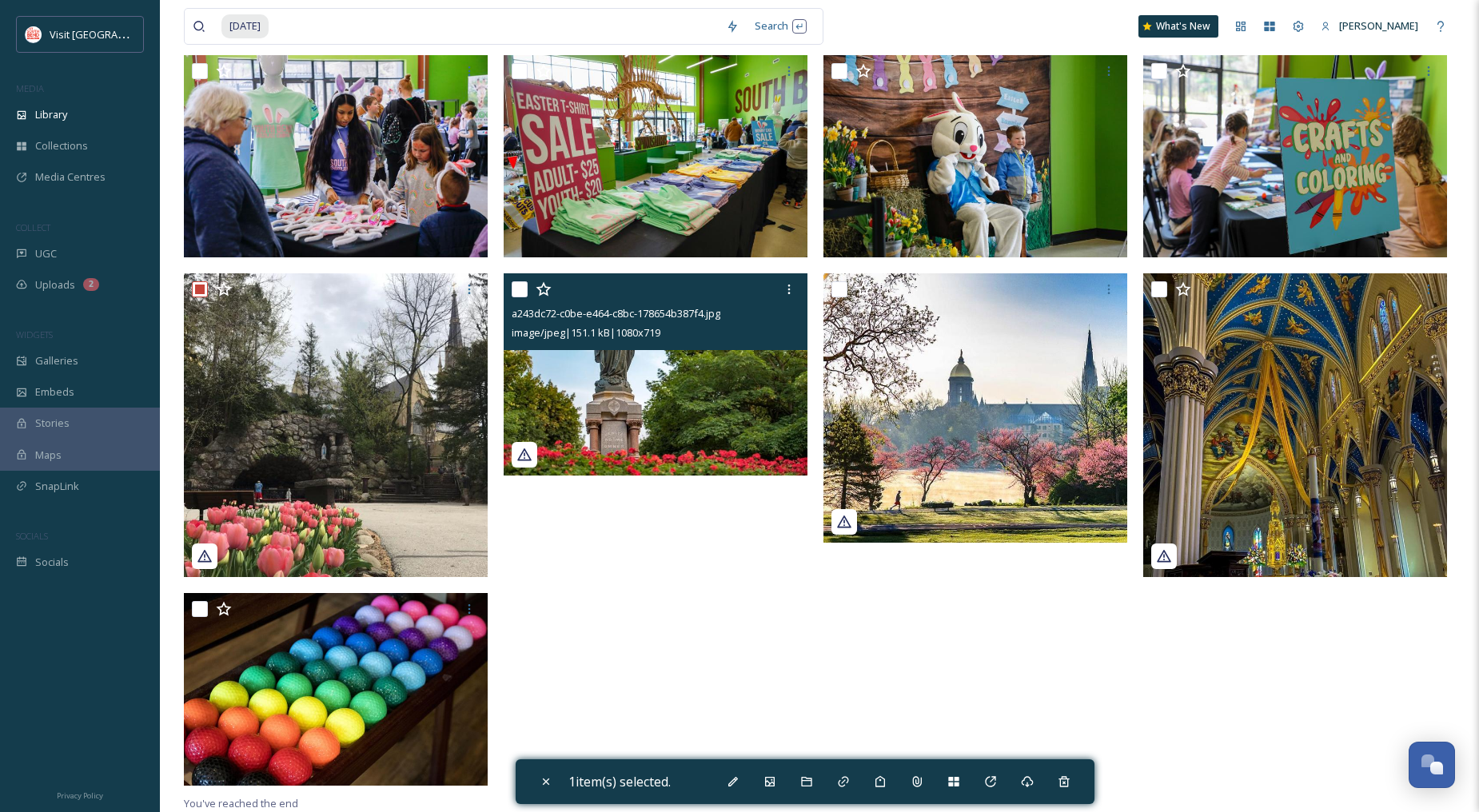
click at [515, 286] on input "checkbox" at bounding box center [520, 290] width 16 height 16
checkbox input "true"
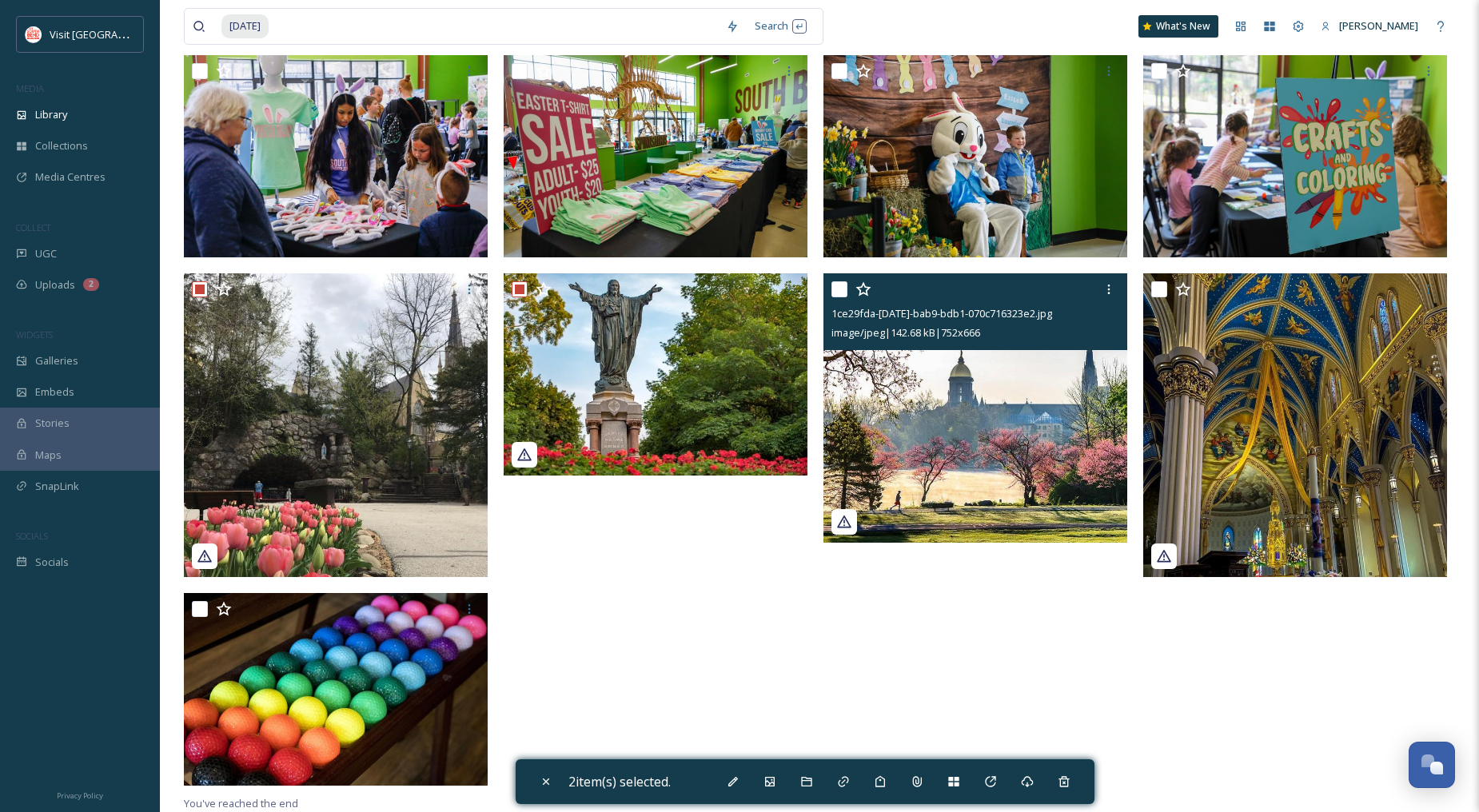
click at [836, 291] on input "checkbox" at bounding box center [839, 290] width 16 height 16
checkbox input "true"
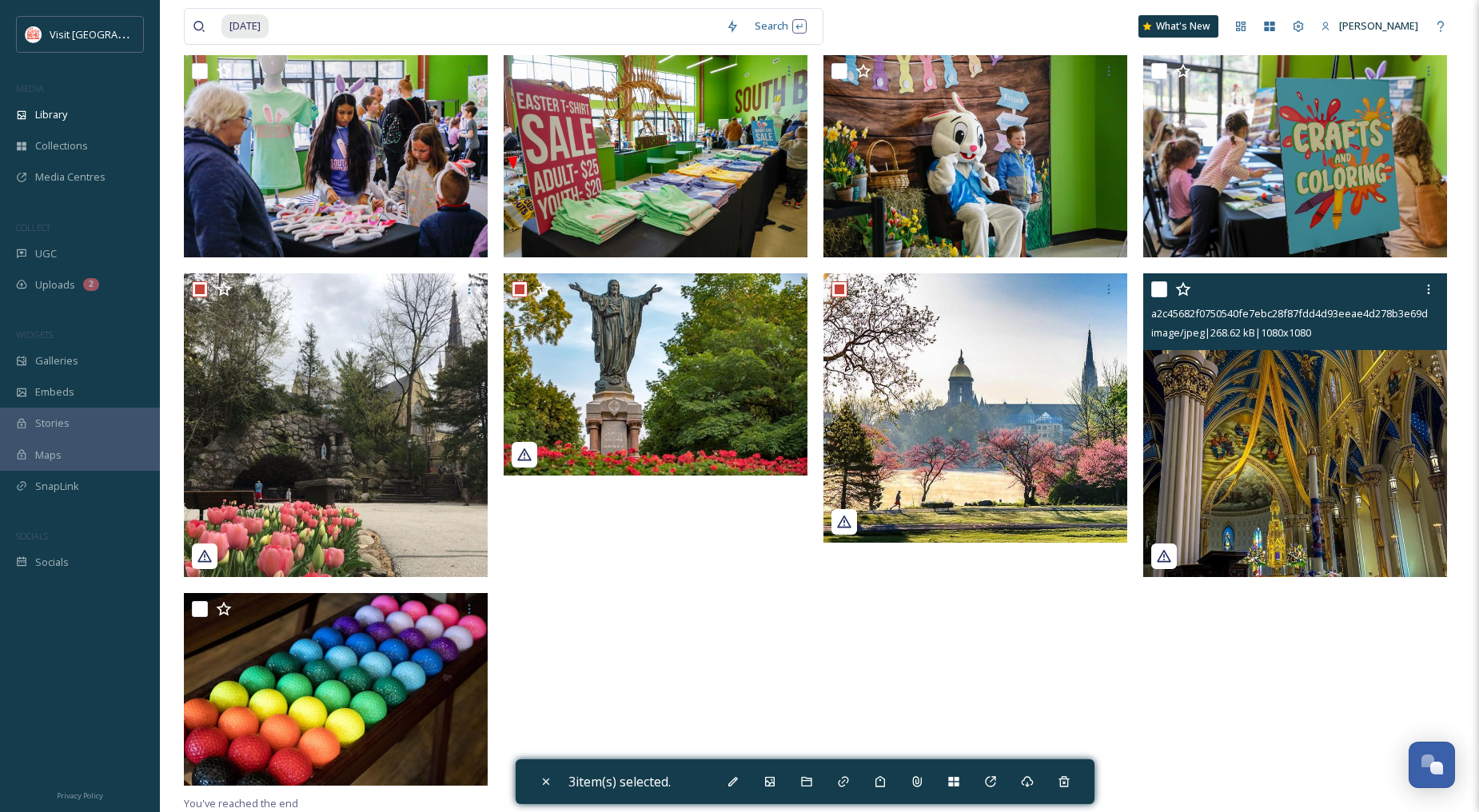
click at [1160, 286] on input "checkbox" at bounding box center [1160, 290] width 16 height 16
checkbox input "true"
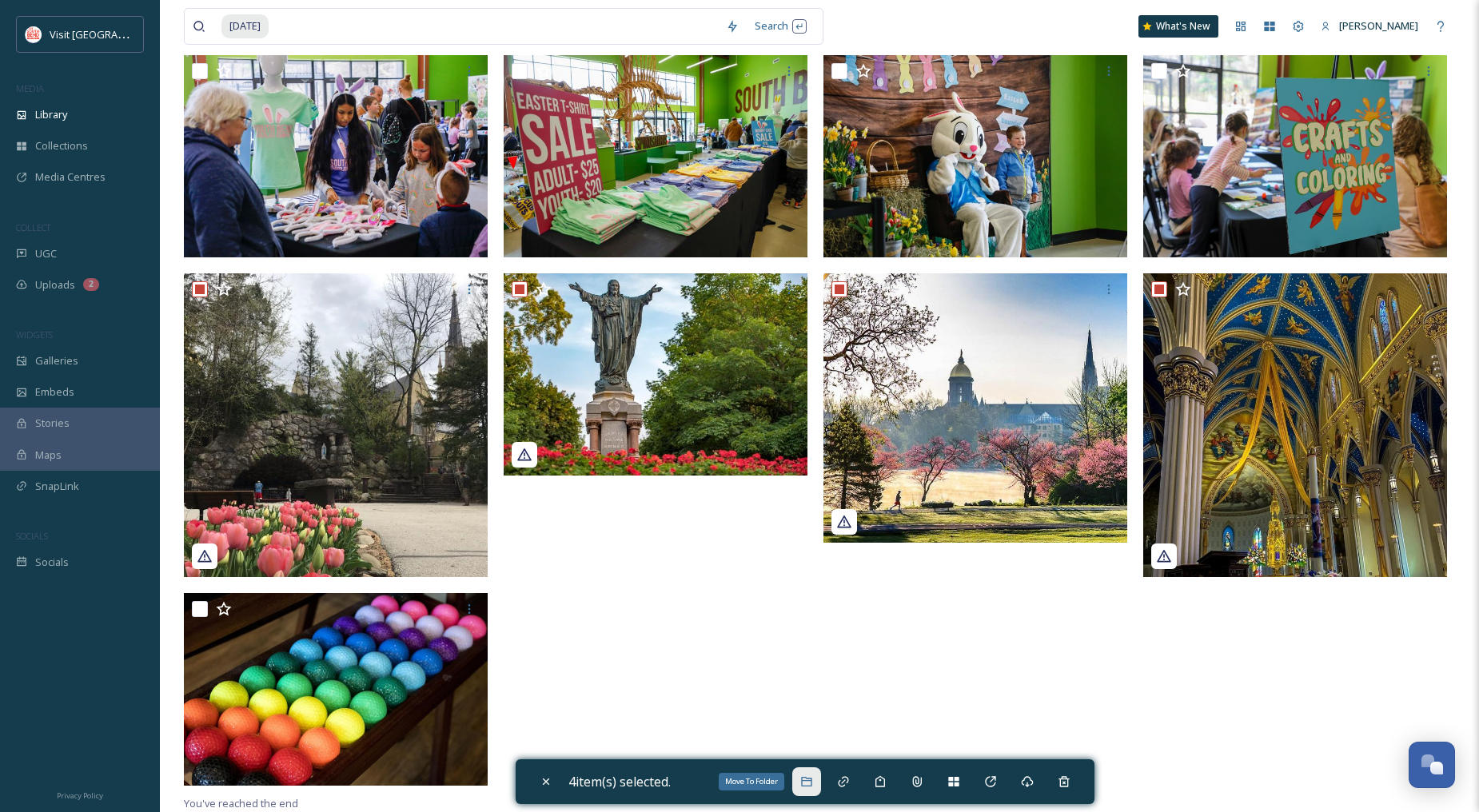
click at [805, 786] on icon at bounding box center [806, 781] width 13 height 13
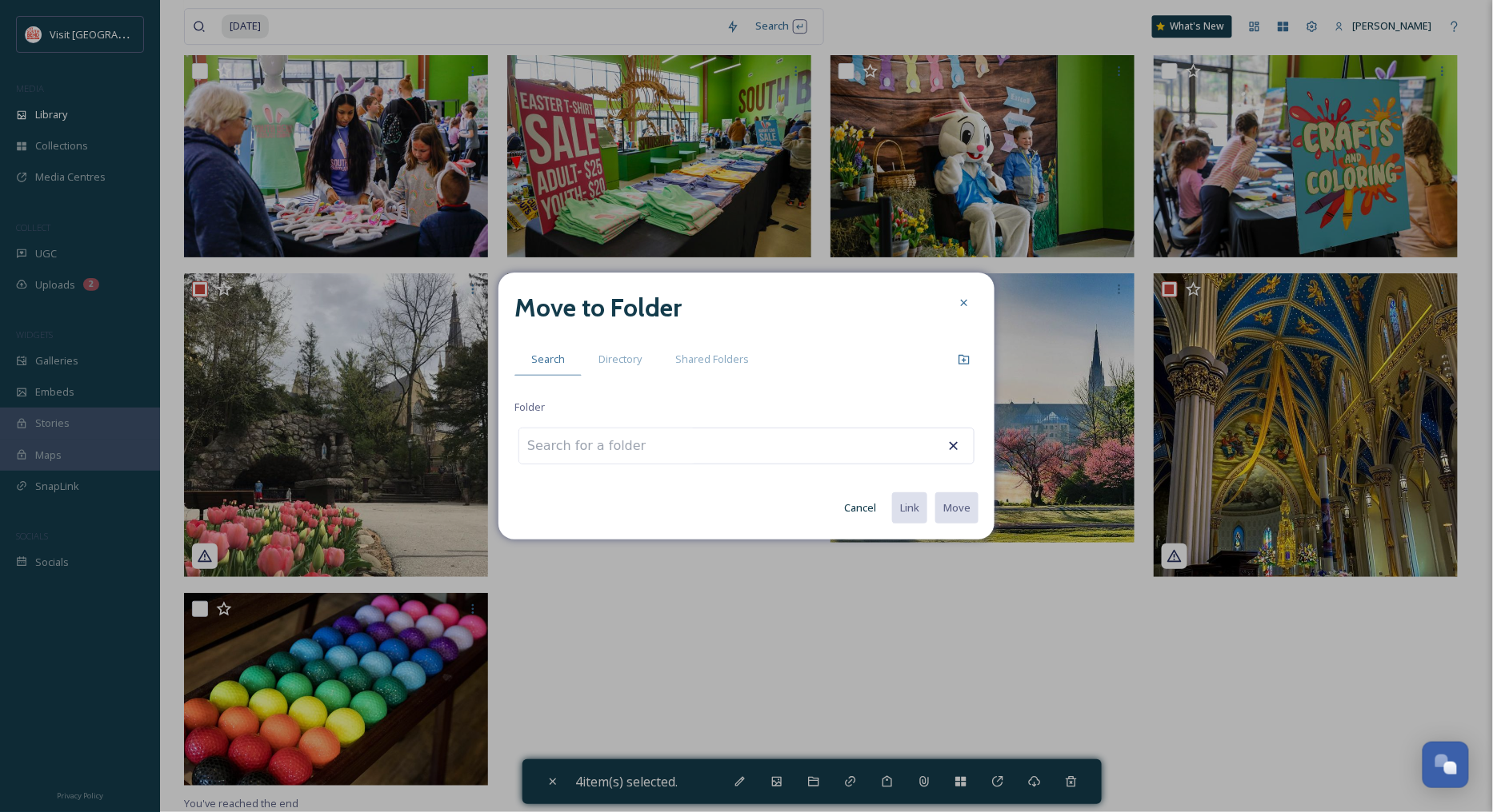
click at [632, 451] on input at bounding box center [606, 445] width 176 height 36
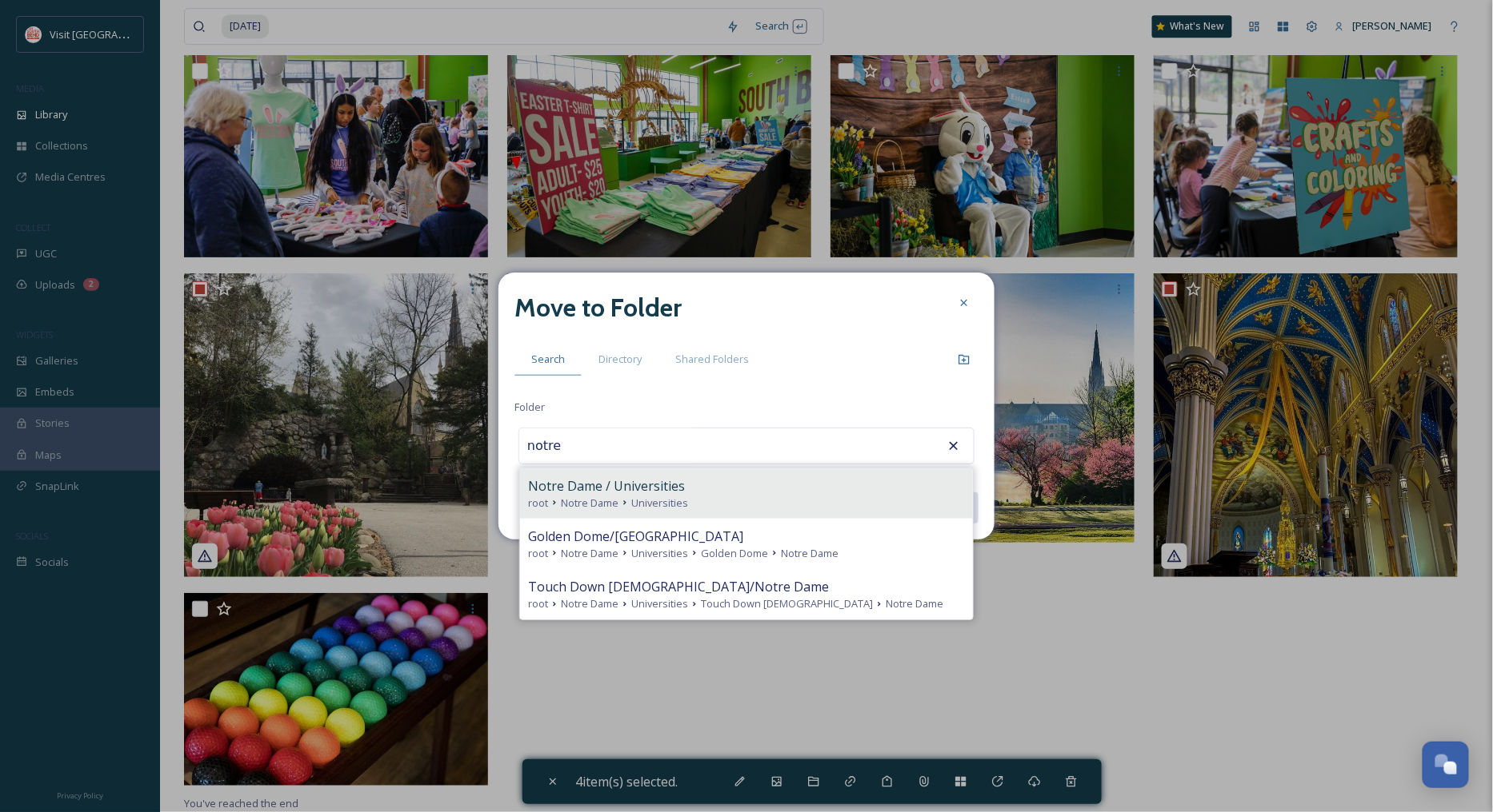
click at [638, 482] on span "Notre Dame / Universities" at bounding box center [605, 486] width 157 height 19
type input "Notre Dame / Universities"
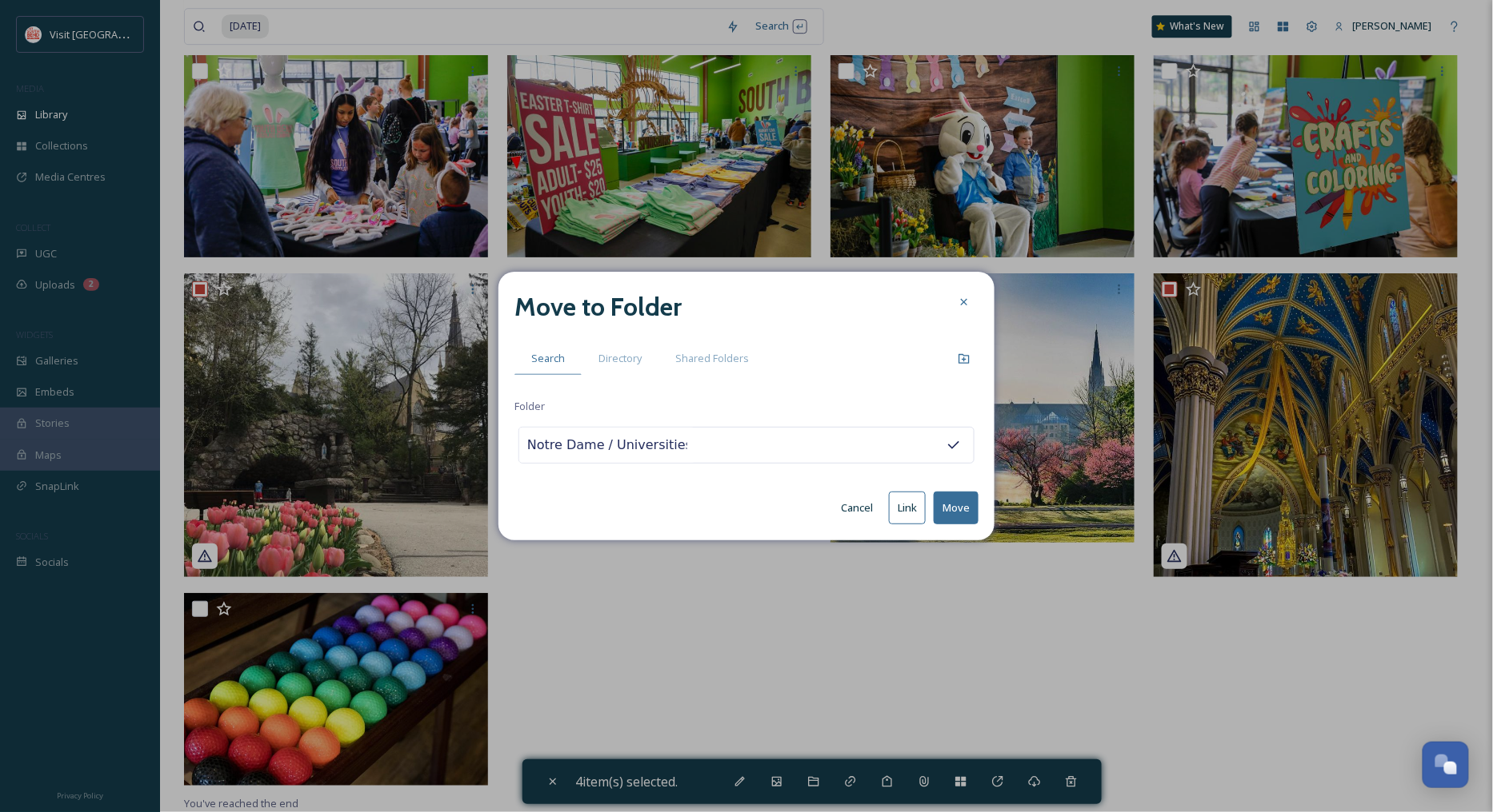
click at [955, 506] on button "Move" at bounding box center [956, 508] width 45 height 33
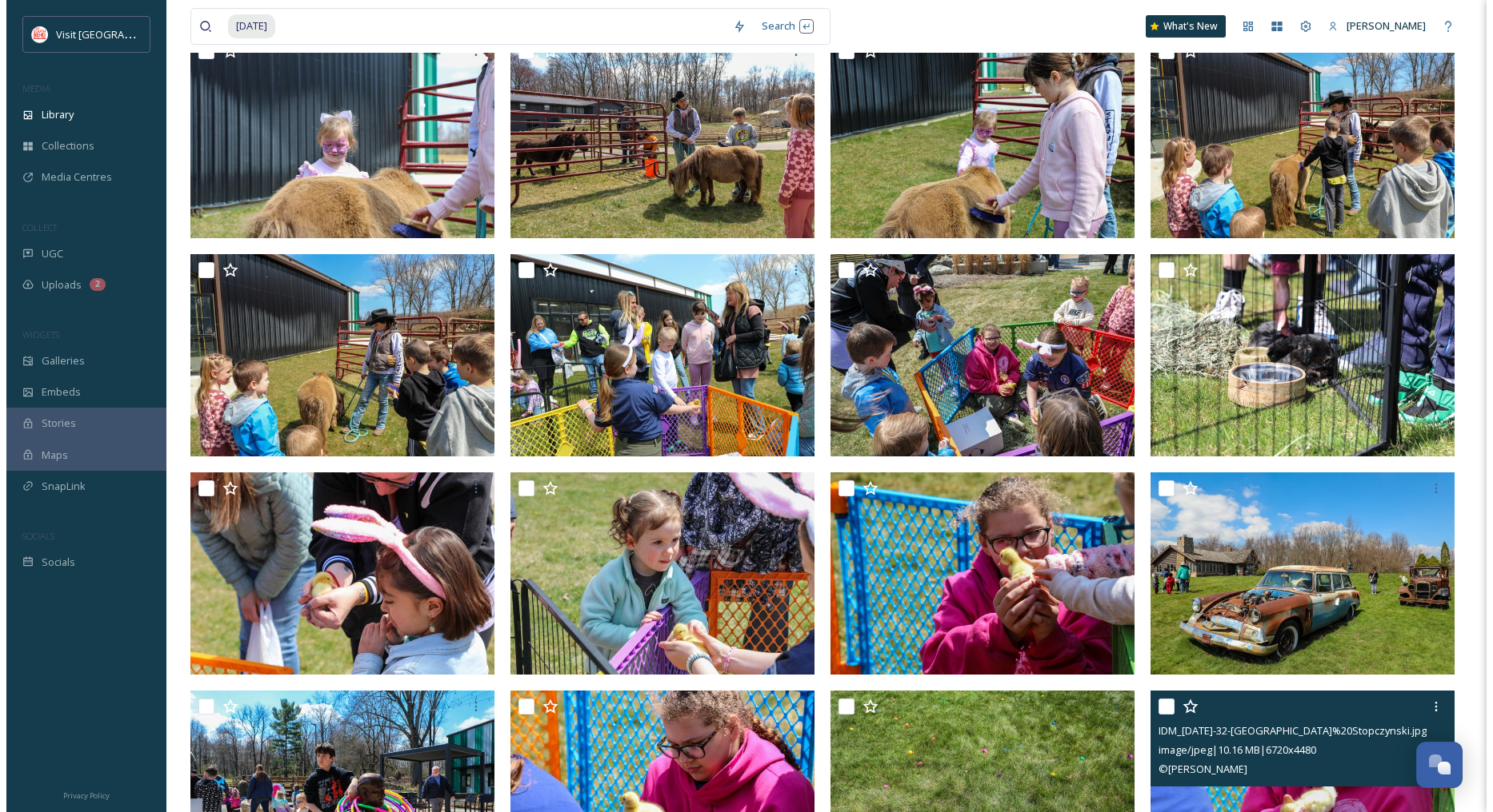
scroll to position [1661, 0]
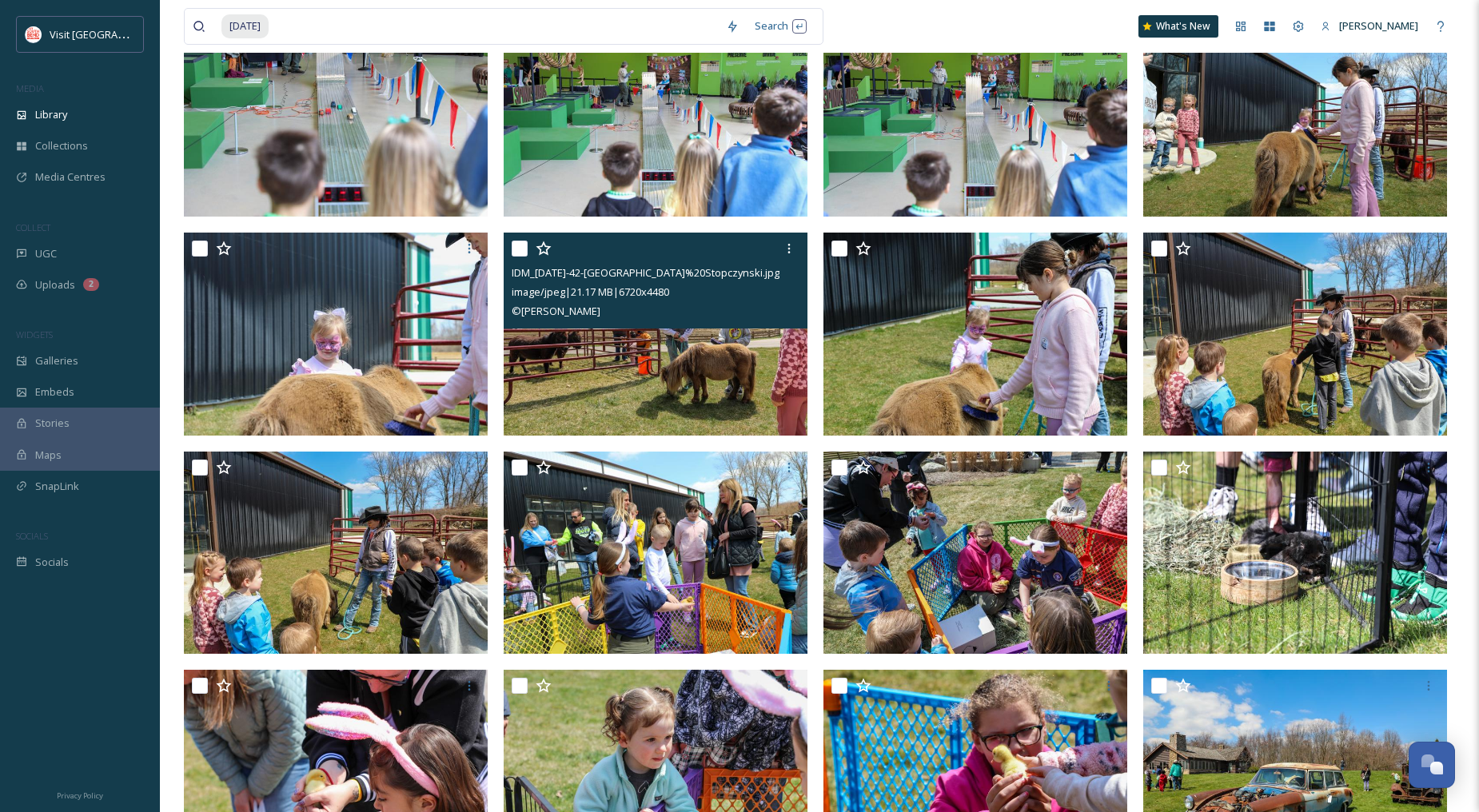
click at [723, 391] on img at bounding box center [656, 334] width 304 height 203
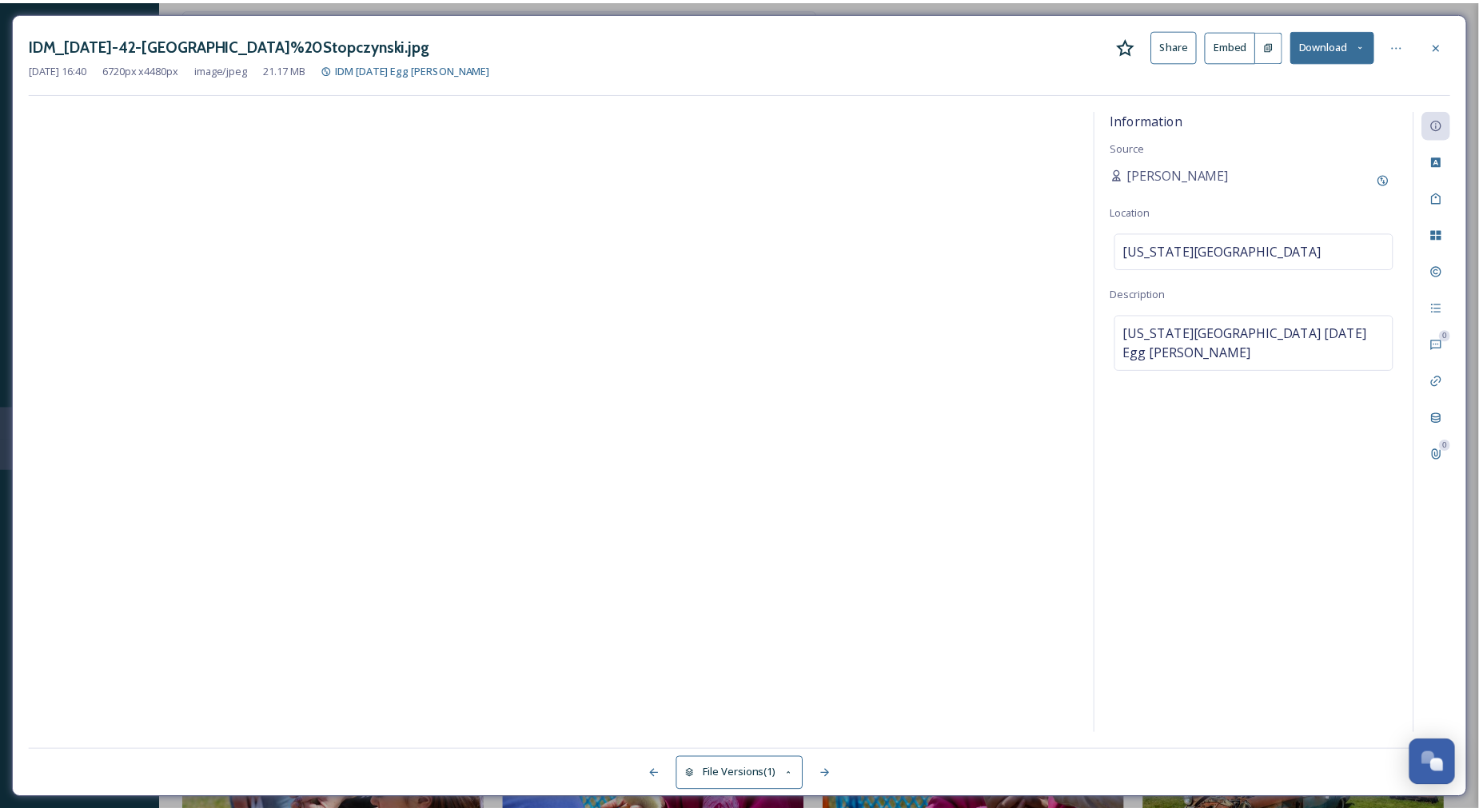
scroll to position [1673, 0]
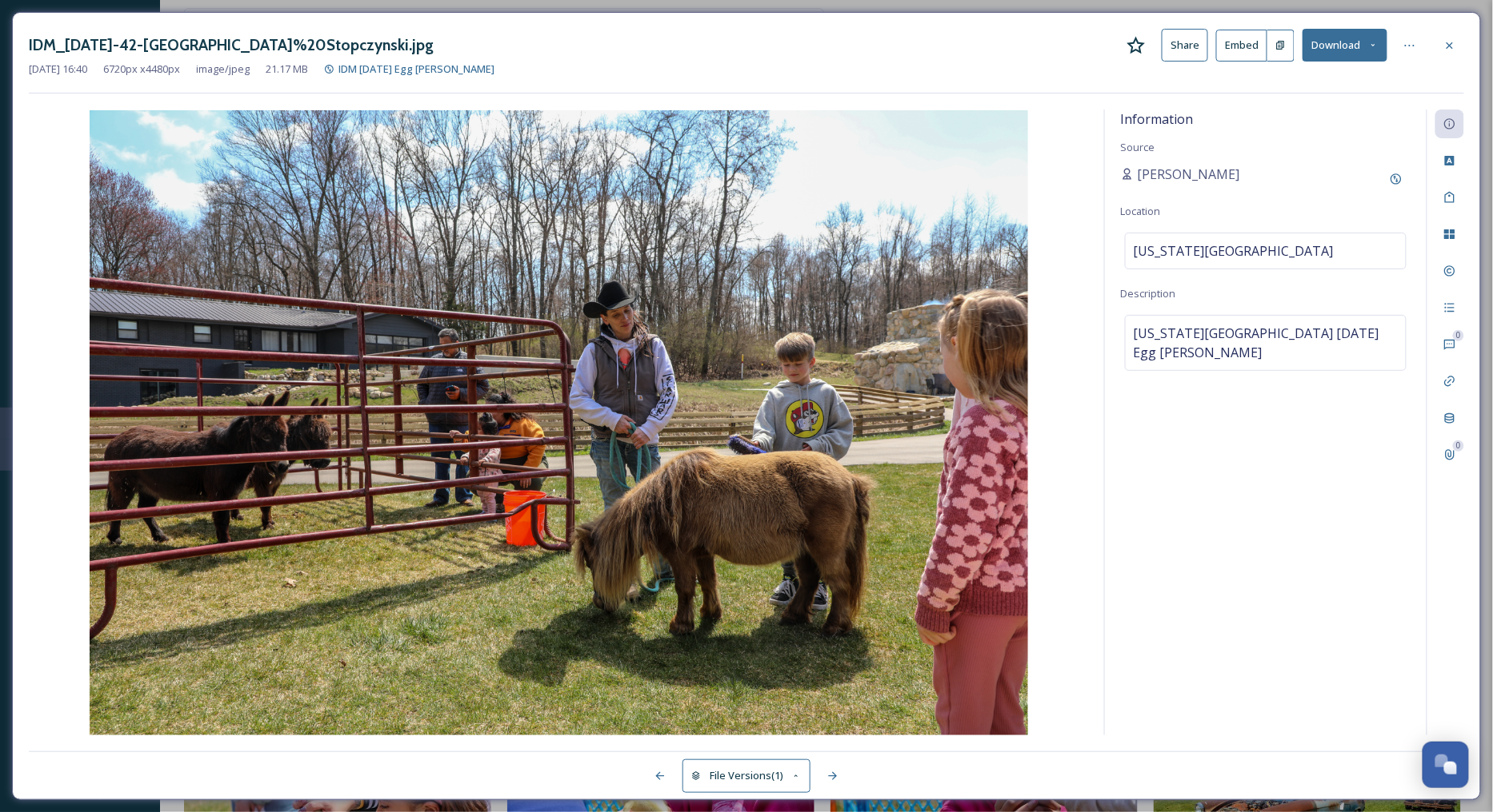
click at [1328, 51] on button "Download" at bounding box center [1345, 45] width 85 height 33
click at [1307, 83] on span "Download Original (6720 x 4480)" at bounding box center [1302, 82] width 151 height 15
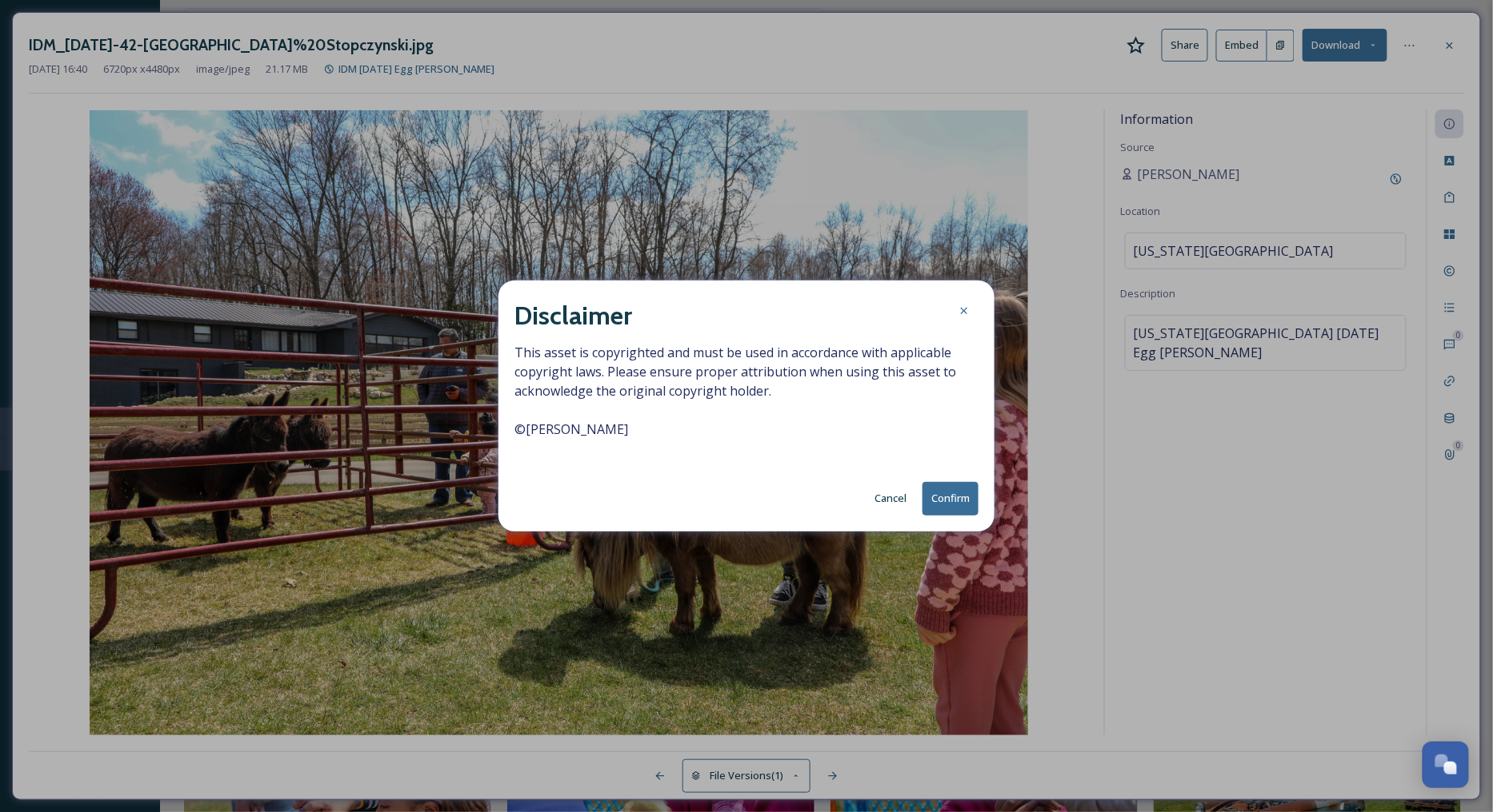
click at [942, 495] on button "Confirm" at bounding box center [950, 498] width 56 height 33
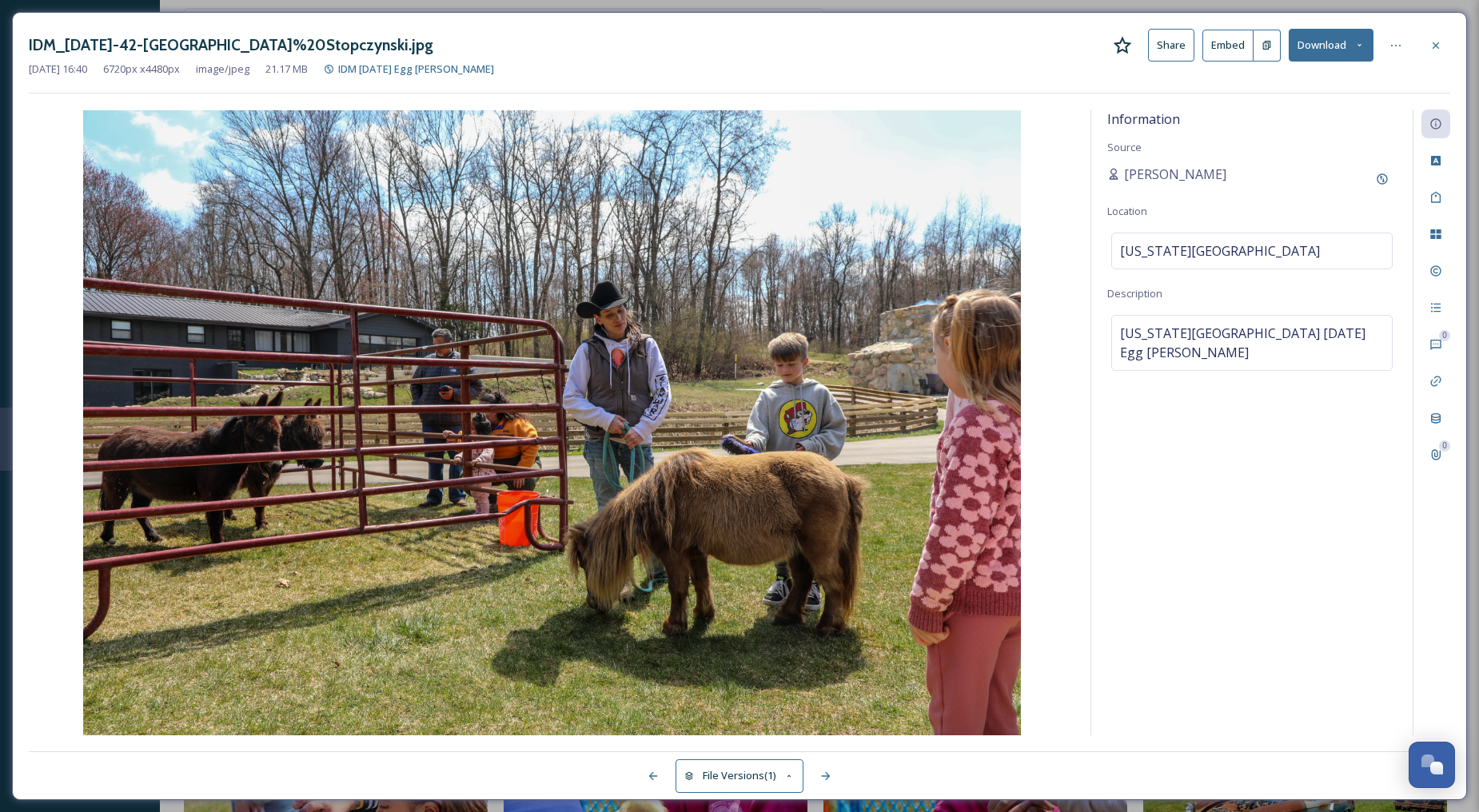
click at [1364, 88] on div "IDM_[DATE]-42-[GEOGRAPHIC_DATA]%20Stopczynski.jpg Share Embed Download [DATE] 1…" at bounding box center [739, 61] width 1421 height 64
click at [1434, 49] on icon at bounding box center [1436, 45] width 13 height 13
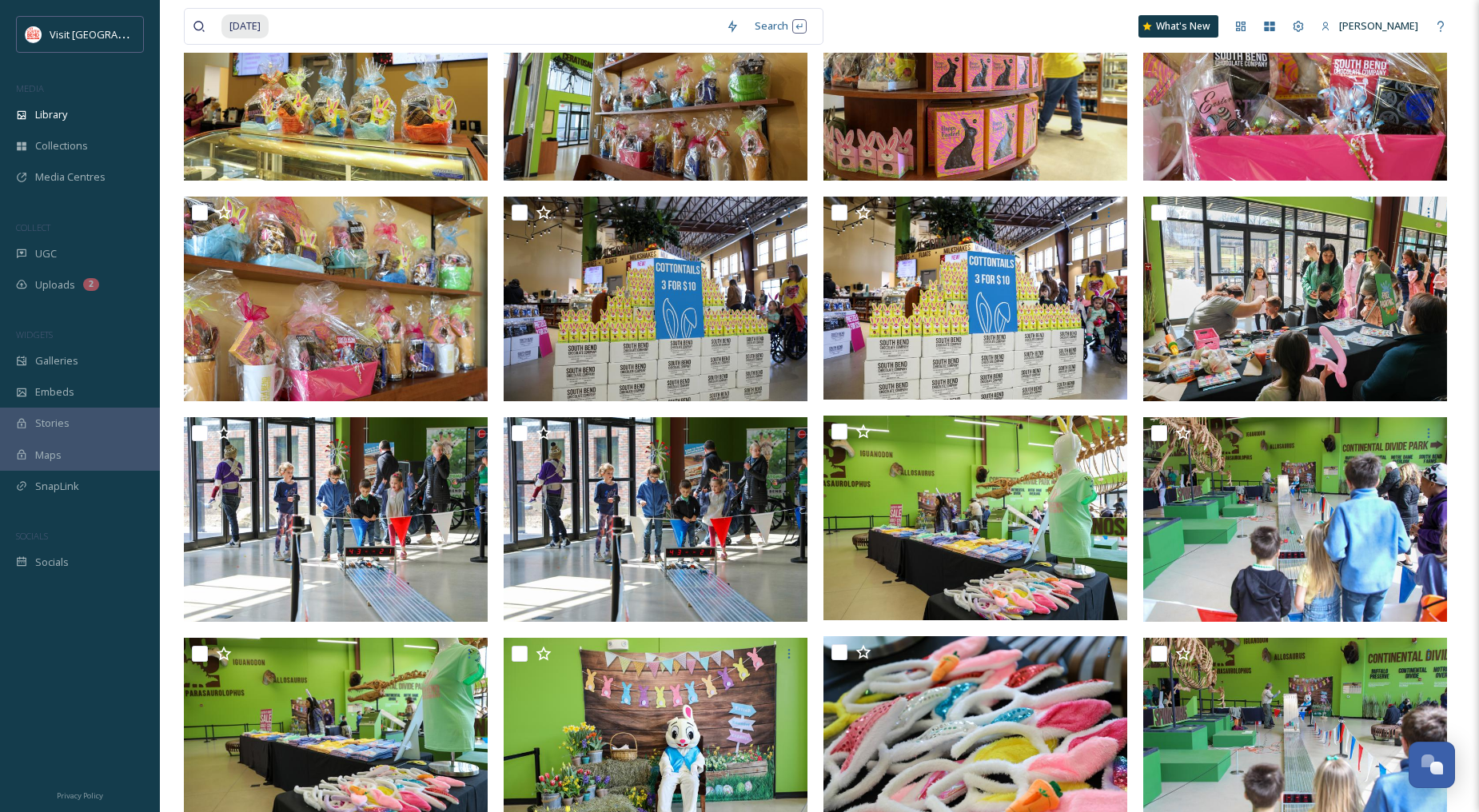
scroll to position [608, 0]
